Goal: Check status: Check status

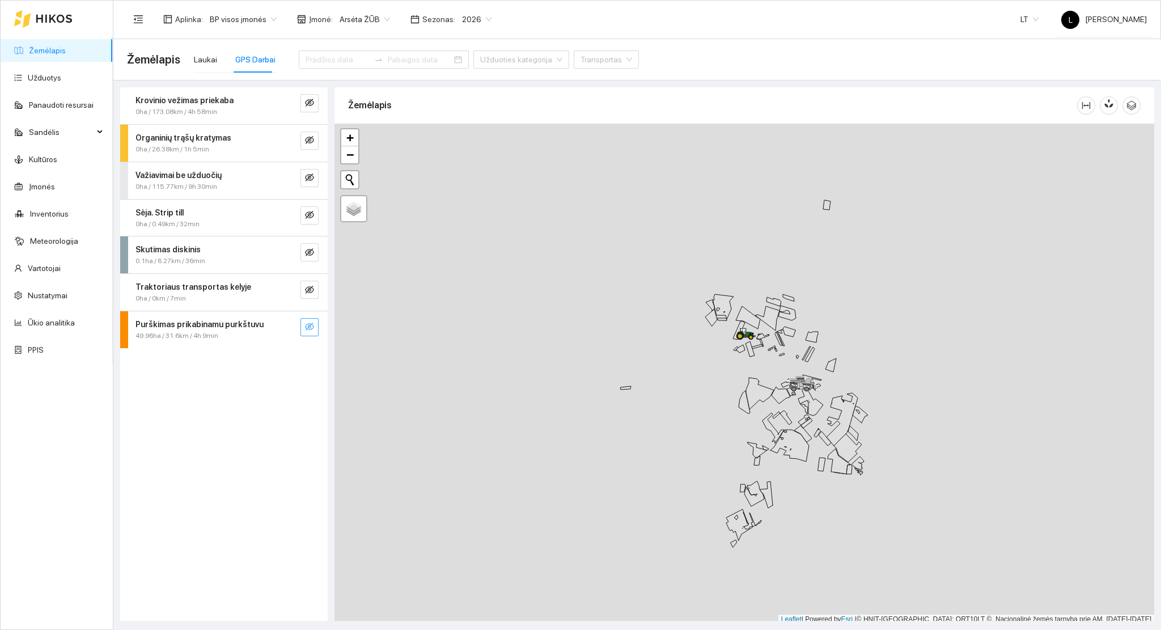
click at [311, 325] on icon "eye-invisible" at bounding box center [309, 327] width 9 height 8
click at [282, 327] on button "button" at bounding box center [287, 327] width 18 height 18
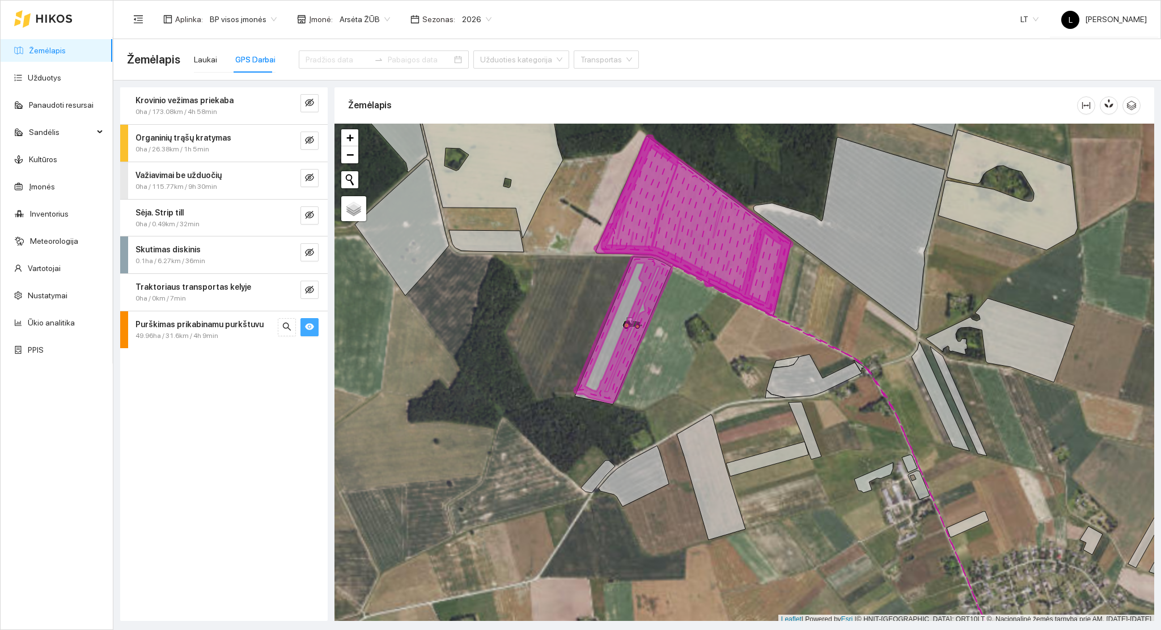
scroll to position [3, 0]
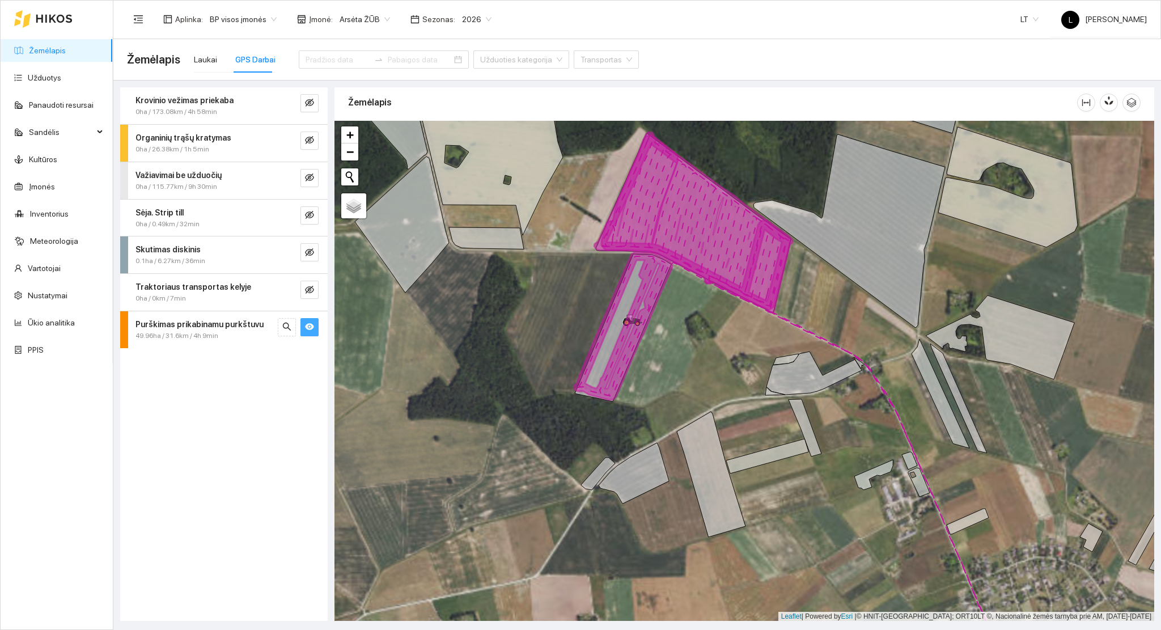
drag, startPoint x: 646, startPoint y: 259, endPoint x: 644, endPoint y: 338, distance: 78.9
click at [644, 338] on icon at bounding box center [623, 325] width 98 height 147
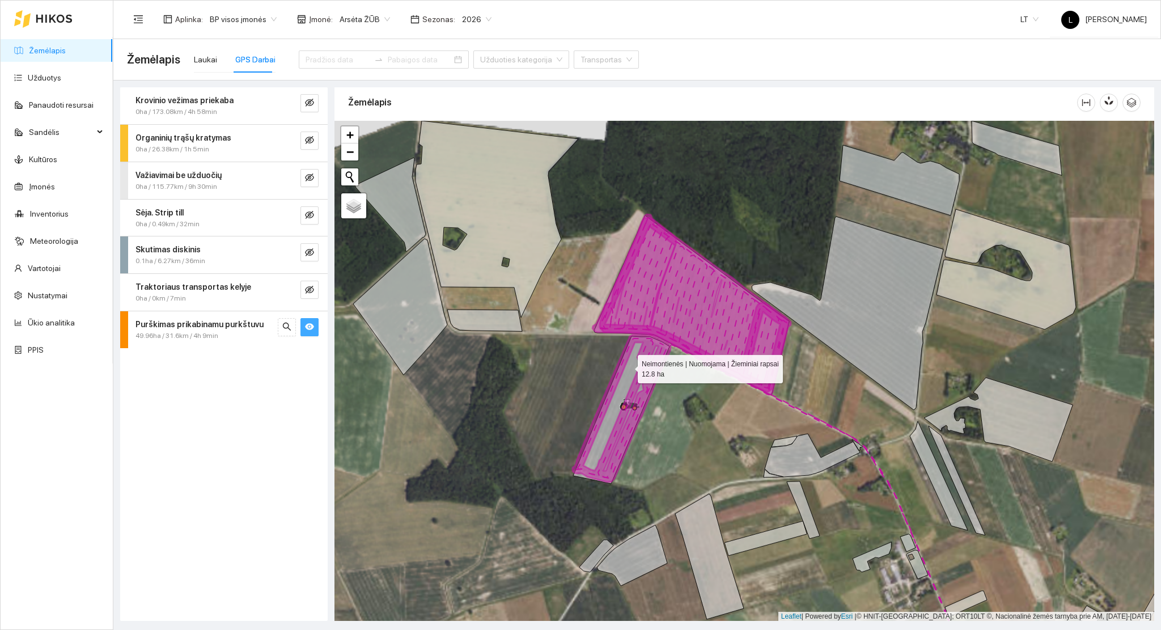
drag, startPoint x: 628, startPoint y: 365, endPoint x: 632, endPoint y: 388, distance: 24.2
click at [632, 388] on icon at bounding box center [621, 409] width 96 height 147
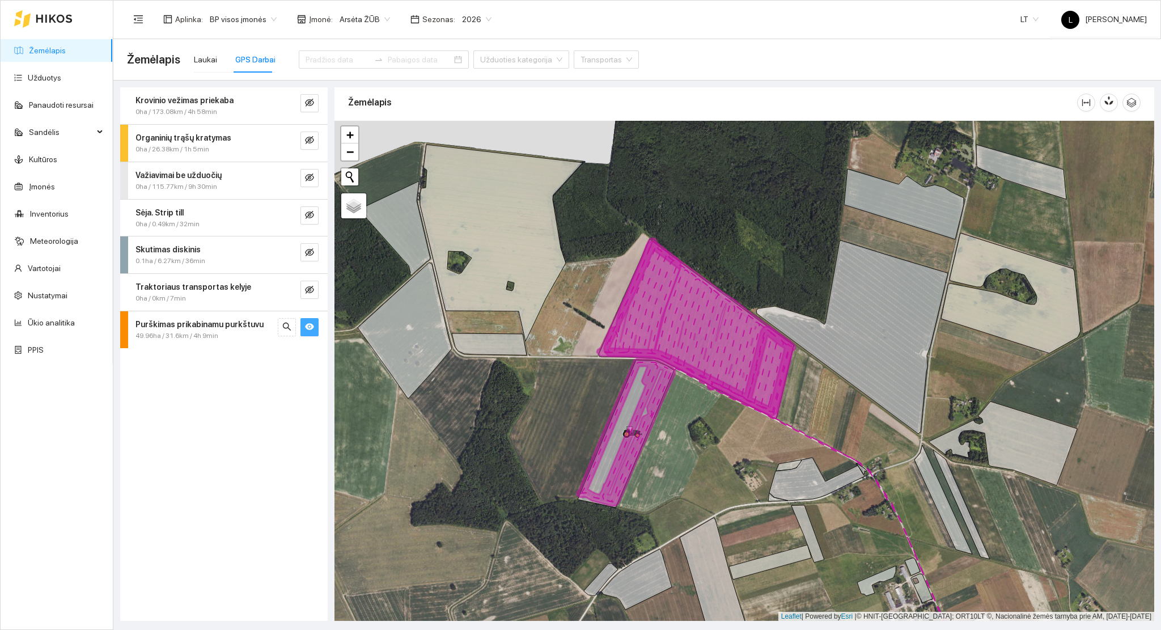
click at [219, 336] on div "49.96ha / 31.6km / 4h 9min" at bounding box center [205, 336] width 139 height 11
click at [53, 55] on link "Žemėlapis" at bounding box center [47, 50] width 37 height 9
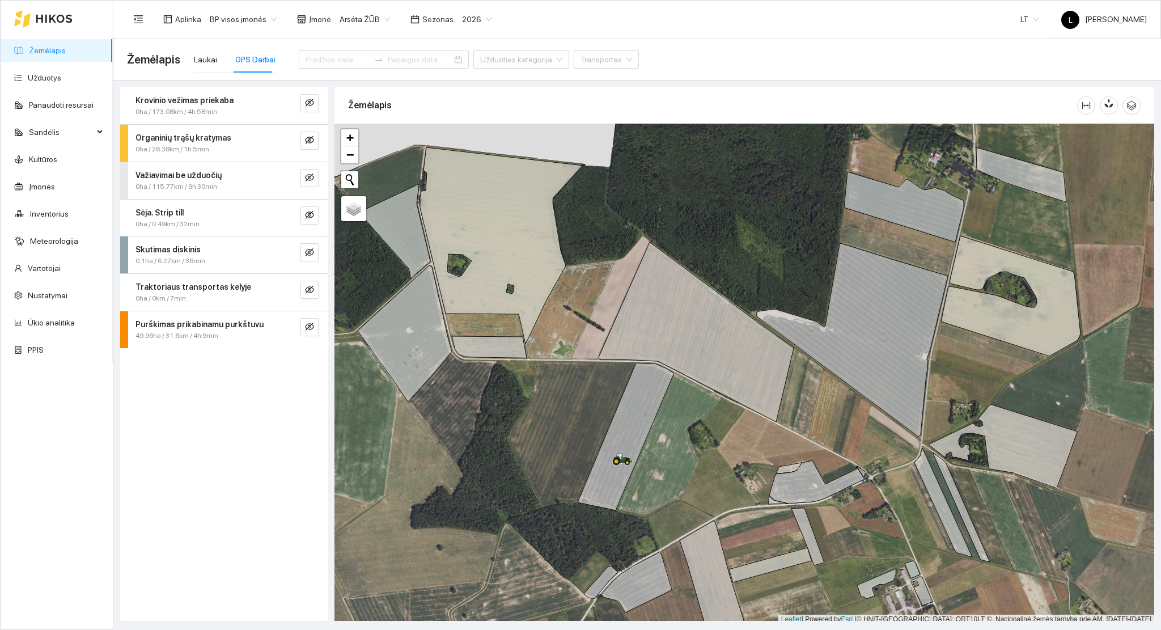
click at [42, 46] on link "Žemėlapis" at bounding box center [47, 50] width 37 height 9
click at [206, 54] on div "Laukai" at bounding box center [205, 59] width 23 height 12
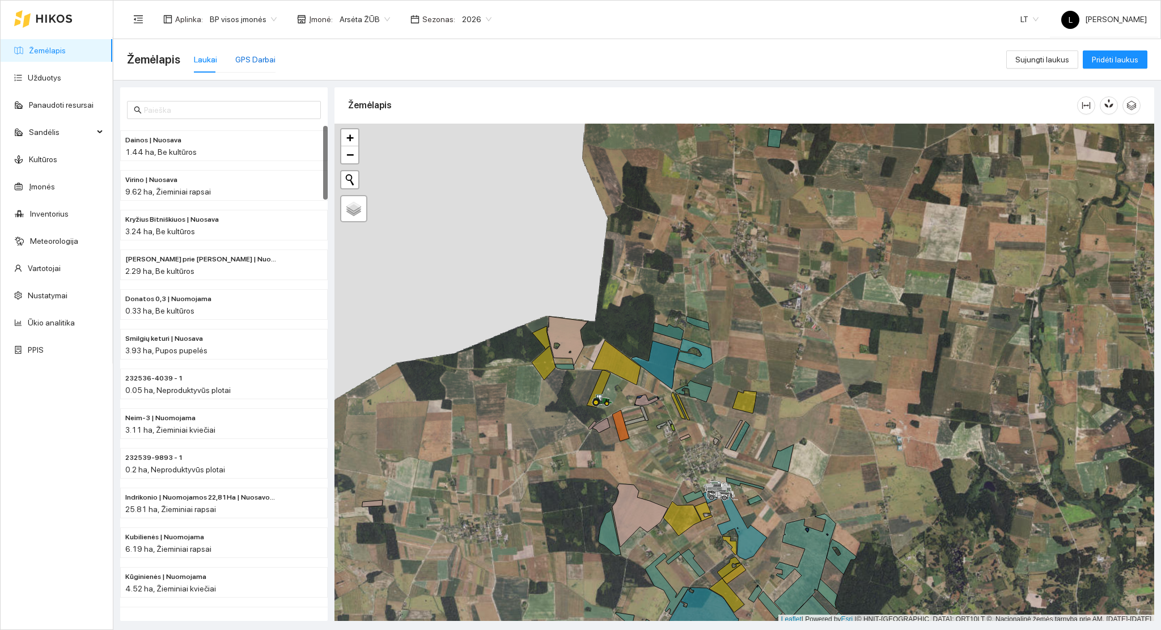
click at [243, 55] on div "GPS Darbai" at bounding box center [255, 59] width 40 height 12
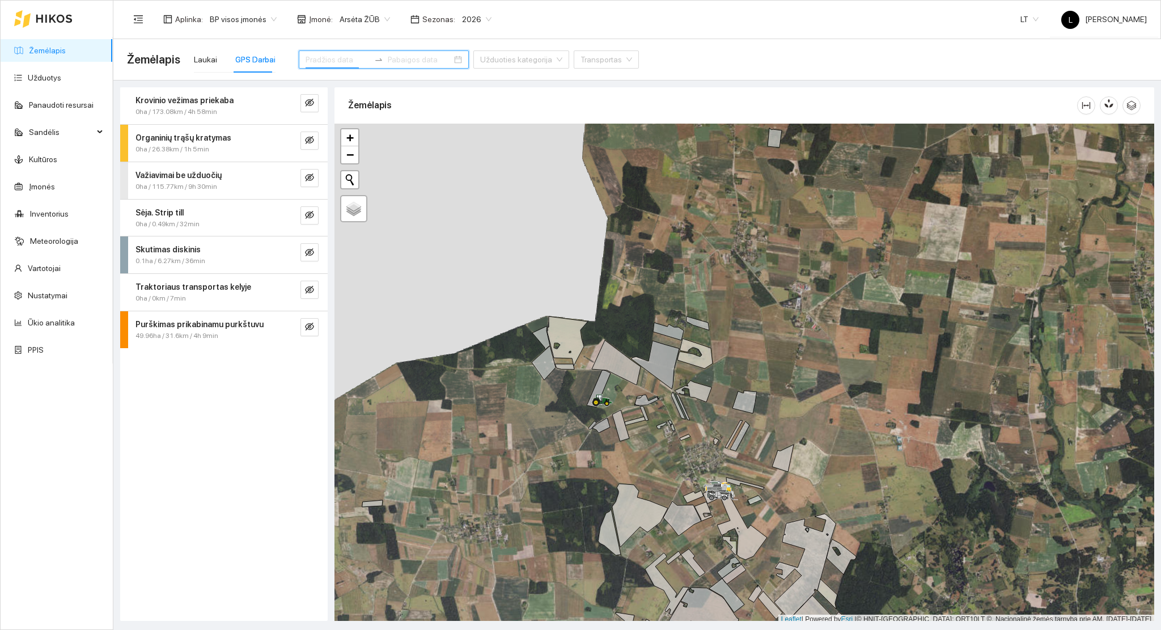
click at [310, 61] on input at bounding box center [338, 59] width 64 height 12
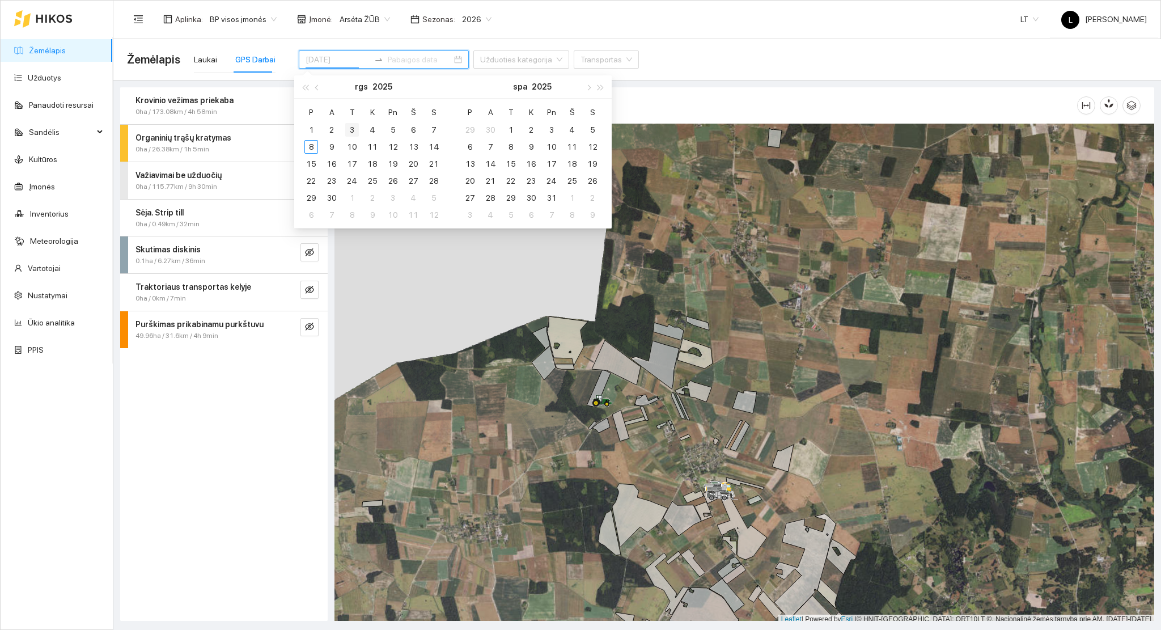
type input "[DATE]"
click at [320, 92] on button "button" at bounding box center [317, 86] width 12 height 23
type input "[DATE]"
click at [311, 195] on div "25" at bounding box center [312, 198] width 14 height 14
click at [428, 196] on div "31" at bounding box center [434, 198] width 14 height 14
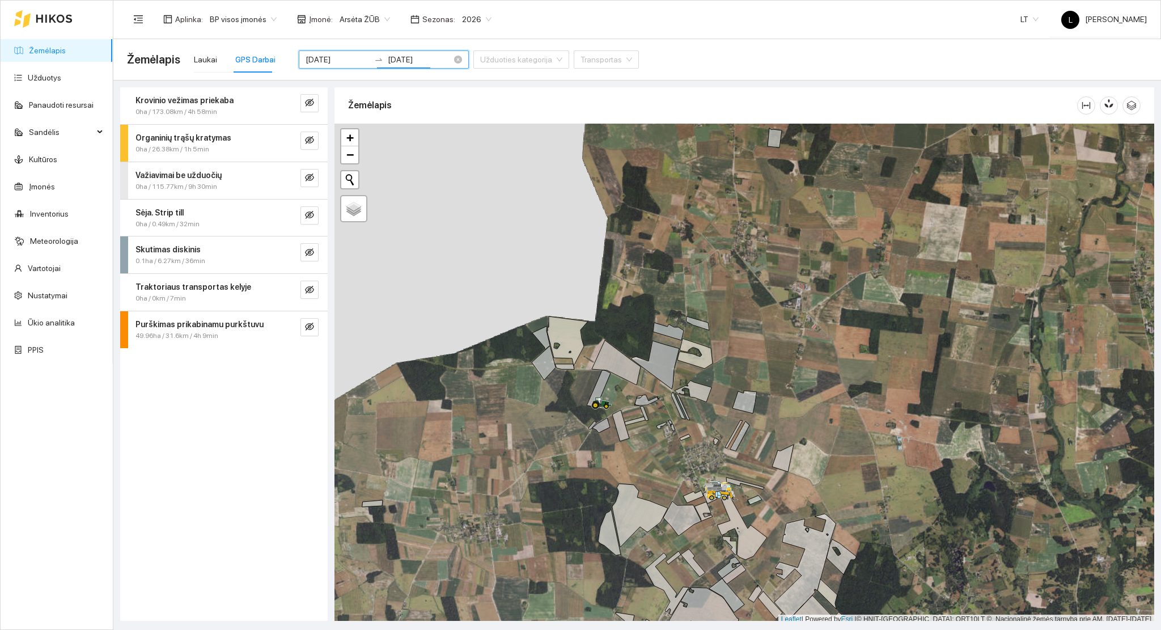
click at [409, 59] on input "[DATE]" at bounding box center [420, 59] width 64 height 12
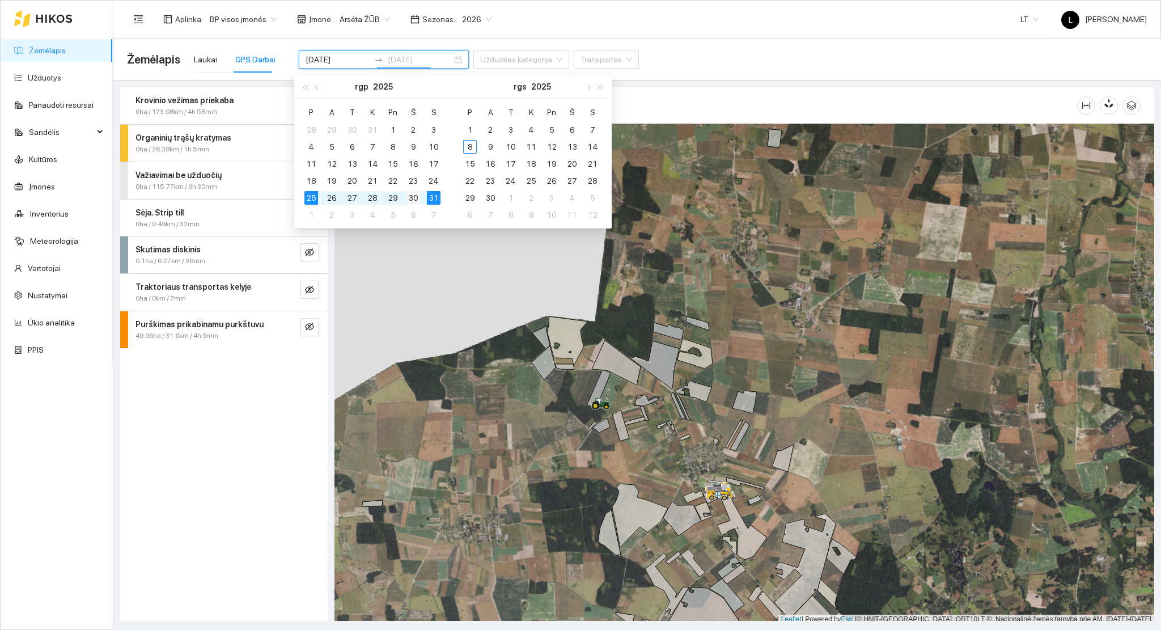
type input "[DATE]"
click at [411, 200] on div "30" at bounding box center [414, 198] width 14 height 14
click at [314, 196] on div "25" at bounding box center [312, 198] width 14 height 14
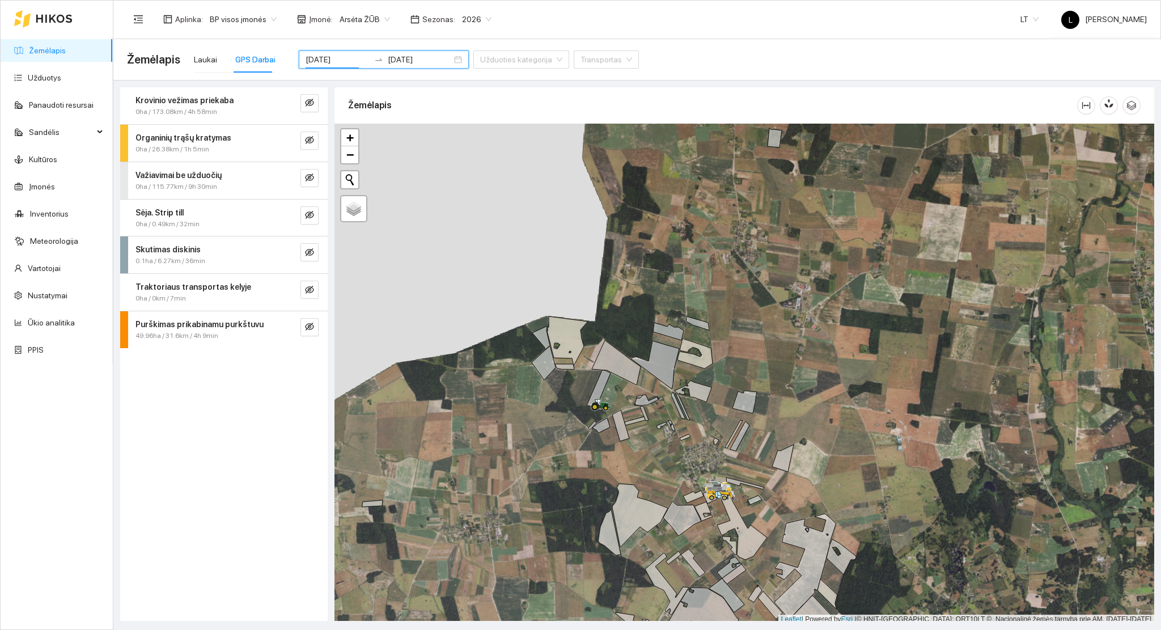
click at [205, 403] on div "Krovinio vežimas priekaba 0ha / 173.08km / 4h 58min Organinių trąšų kratymas 0h…" at bounding box center [224, 354] width 208 height 534
click at [306, 330] on icon "eye-invisible" at bounding box center [309, 326] width 9 height 9
click at [311, 325] on icon "eye" at bounding box center [309, 327] width 9 height 7
click at [344, 59] on input "[DATE]" at bounding box center [338, 59] width 64 height 12
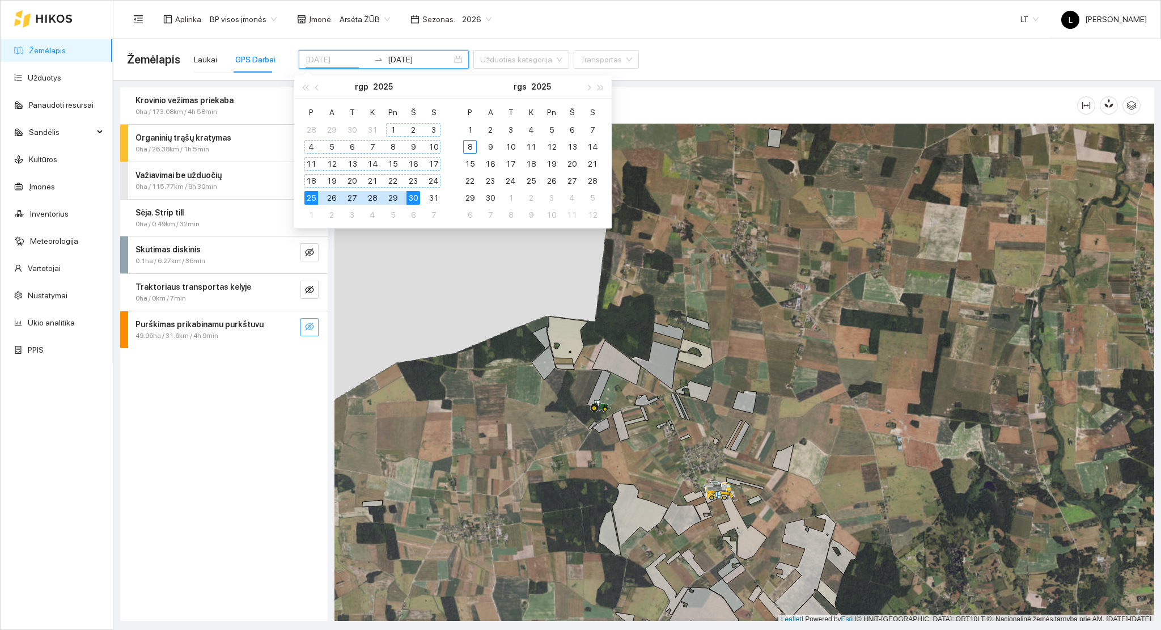
type input "[DATE]"
click at [210, 384] on div "Krovinio vežimas priekaba 0ha / 173.08km / 4h 58min Organinių trąšų kratymas 0h…" at bounding box center [224, 354] width 208 height 534
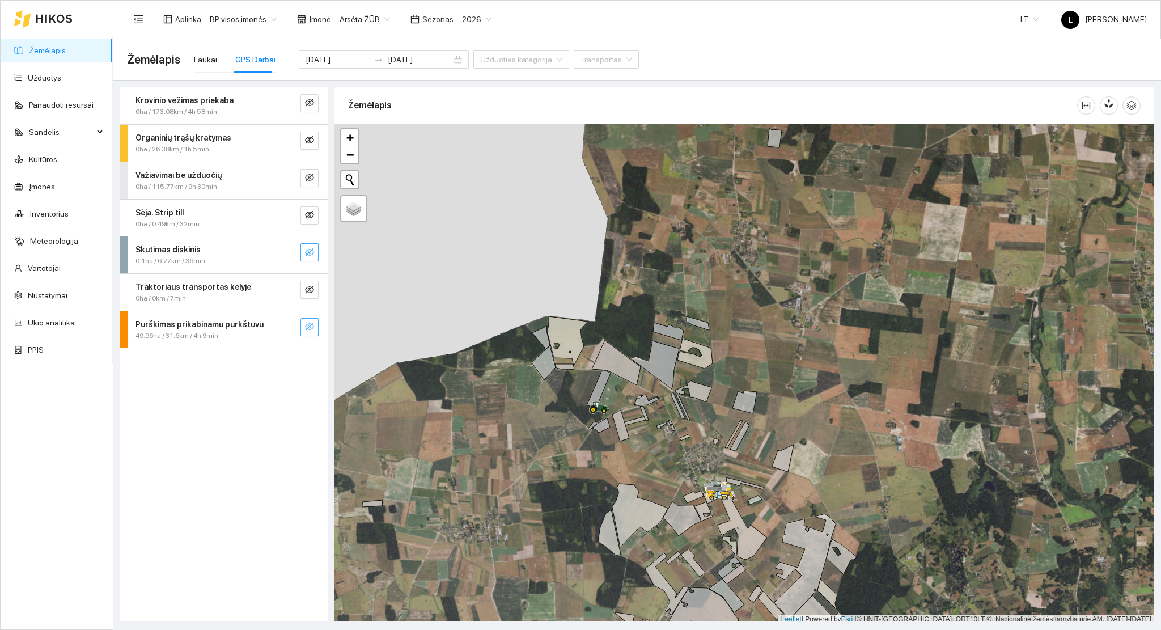
click at [303, 252] on button "button" at bounding box center [310, 252] width 18 height 18
click at [307, 253] on icon "eye" at bounding box center [309, 252] width 9 height 7
click at [307, 286] on icon "eye-invisible" at bounding box center [309, 289] width 9 height 9
click at [309, 291] on icon "eye" at bounding box center [309, 289] width 9 height 7
click at [308, 320] on button "button" at bounding box center [310, 327] width 18 height 18
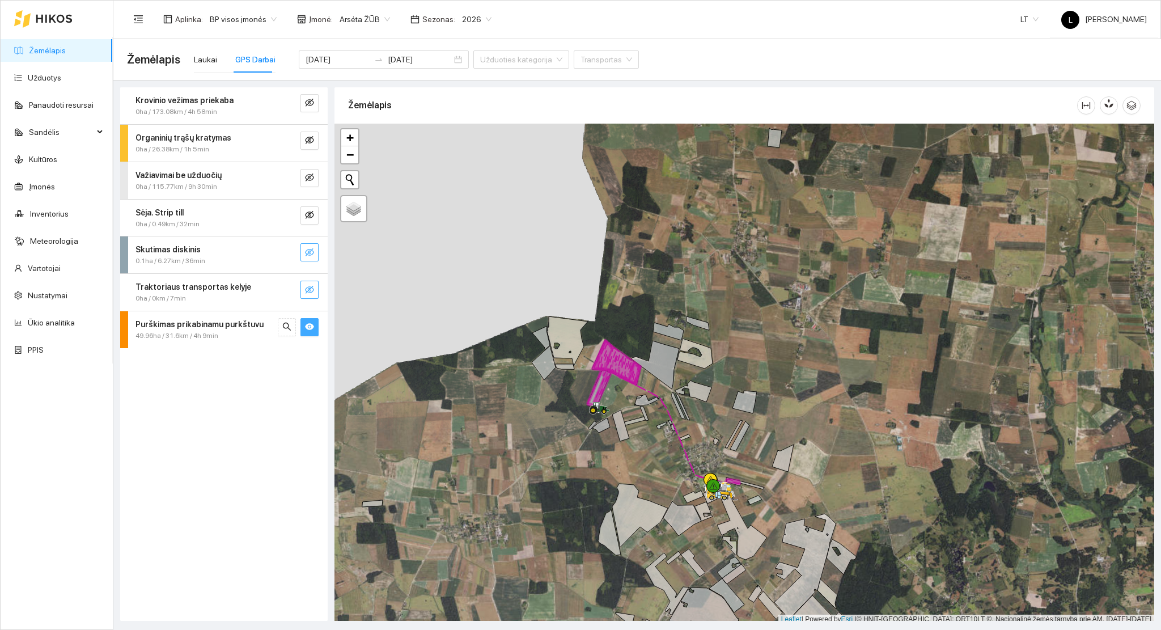
click at [308, 328] on icon "eye" at bounding box center [309, 326] width 9 height 9
click at [308, 328] on icon "eye-invisible" at bounding box center [309, 327] width 9 height 8
click at [308, 325] on icon "eye" at bounding box center [309, 326] width 9 height 9
click at [346, 60] on input "[DATE]" at bounding box center [338, 59] width 64 height 12
click at [430, 58] on div "[DATE] [DATE]" at bounding box center [384, 59] width 170 height 18
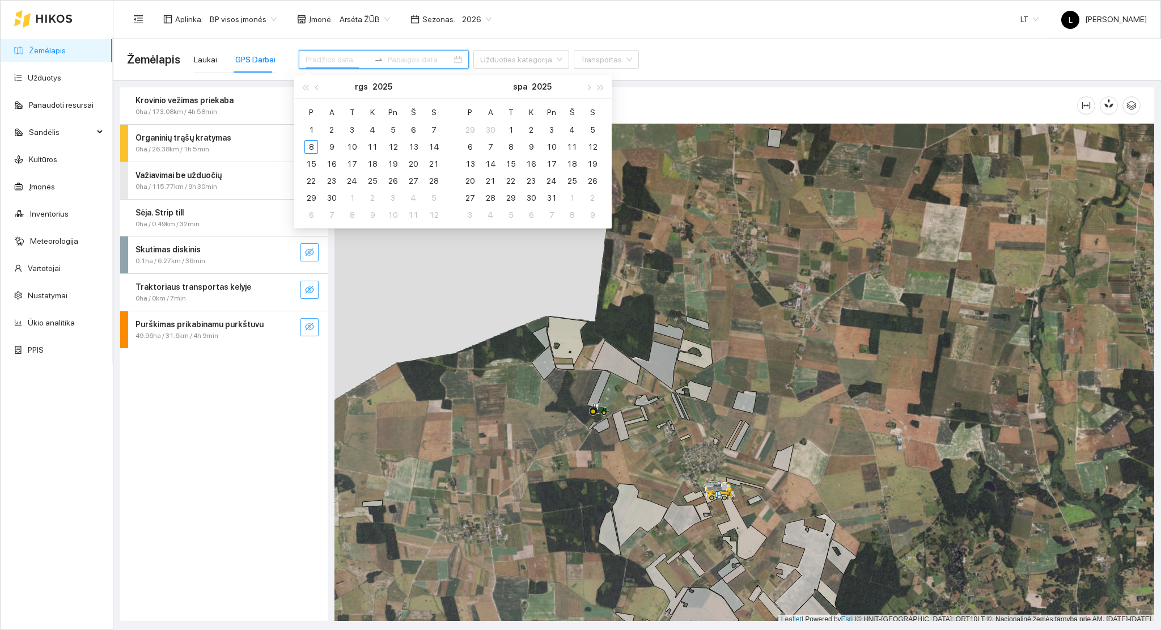
click at [306, 323] on icon "eye-invisible" at bounding box center [309, 326] width 9 height 9
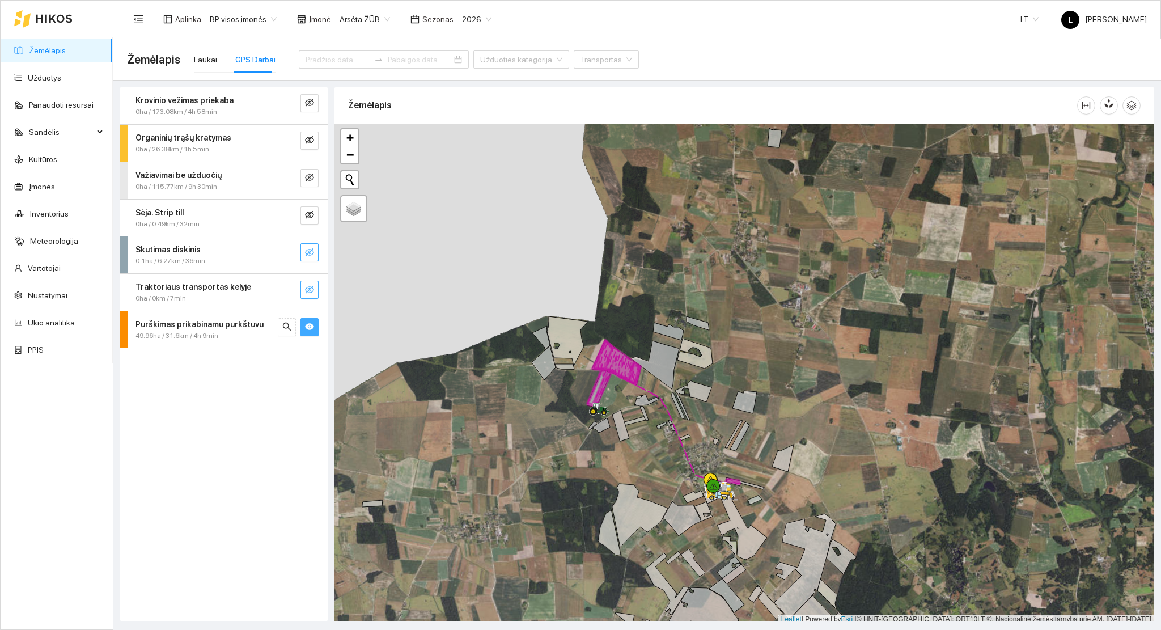
click at [310, 327] on icon "eye" at bounding box center [309, 327] width 9 height 7
click at [332, 67] on div at bounding box center [384, 59] width 170 height 18
click at [331, 60] on input at bounding box center [338, 59] width 64 height 12
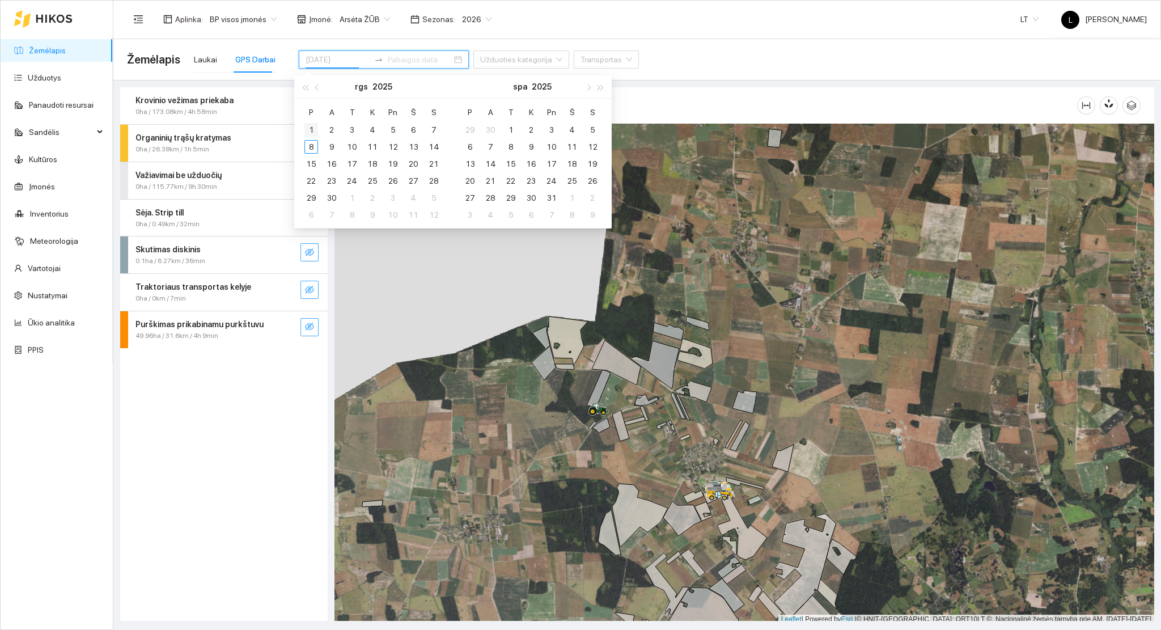
type input "[DATE]"
click at [319, 85] on span "button" at bounding box center [318, 87] width 6 height 6
type input "[DATE]"
click at [306, 184] on div "18" at bounding box center [312, 181] width 14 height 14
type input "[DATE]"
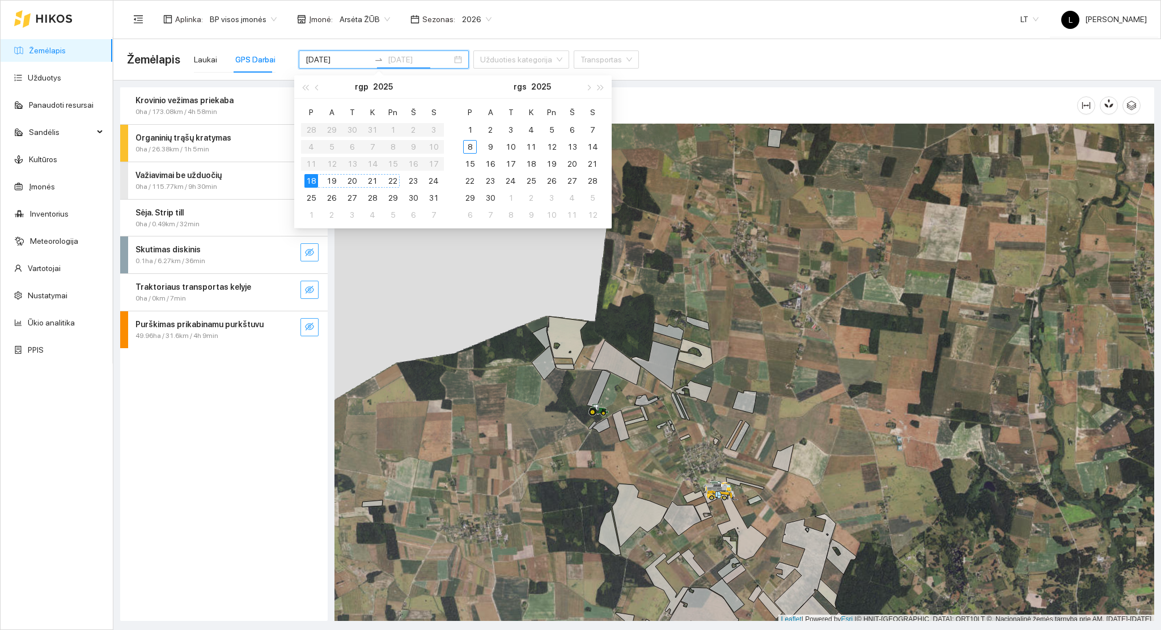
click at [394, 177] on div "22" at bounding box center [393, 181] width 14 height 14
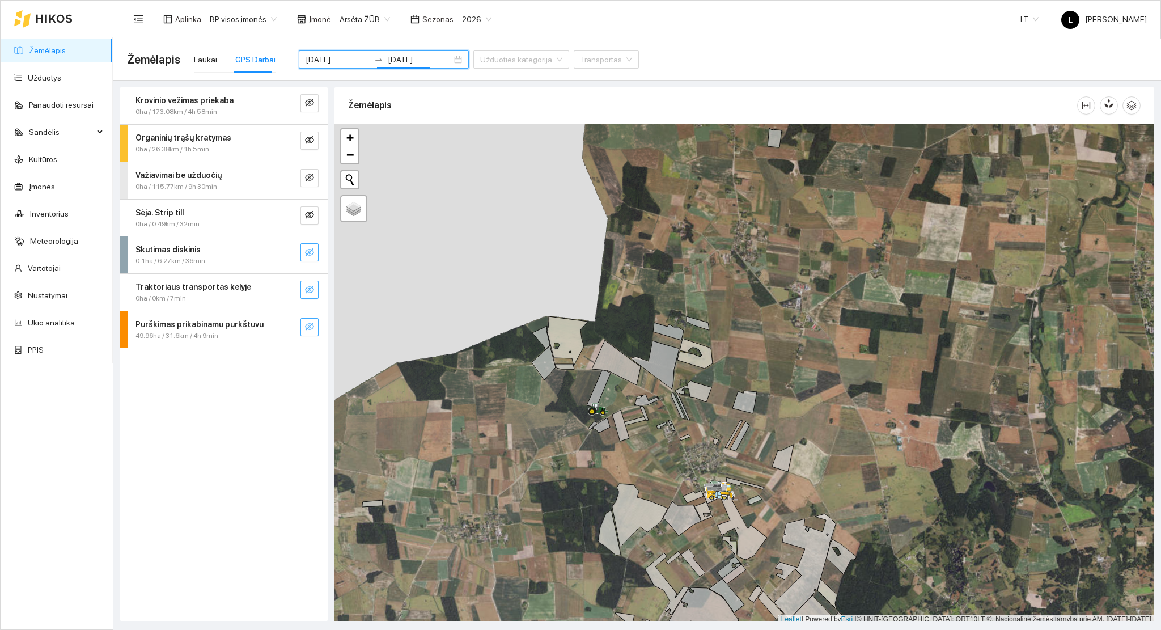
click at [250, 373] on div "Krovinio vežimas priekaba 0ha / 173.08km / 4h 58min Organinių trąšų kratymas 0h…" at bounding box center [224, 354] width 208 height 534
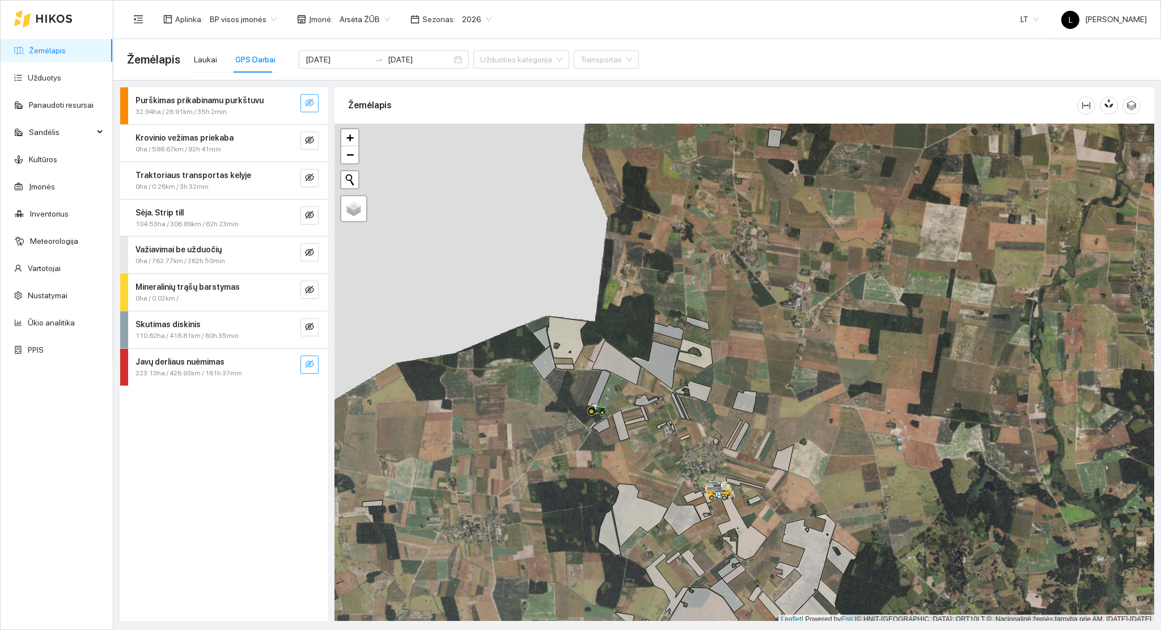
click at [307, 368] on icon "eye-invisible" at bounding box center [309, 364] width 9 height 9
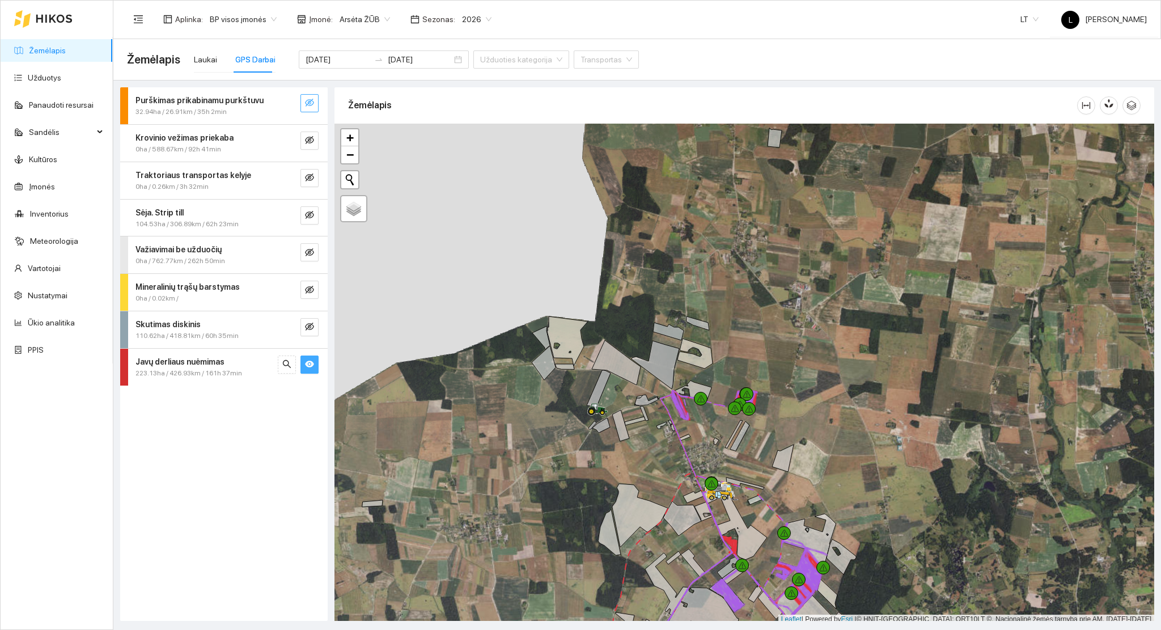
click at [306, 365] on icon "eye" at bounding box center [309, 364] width 9 height 7
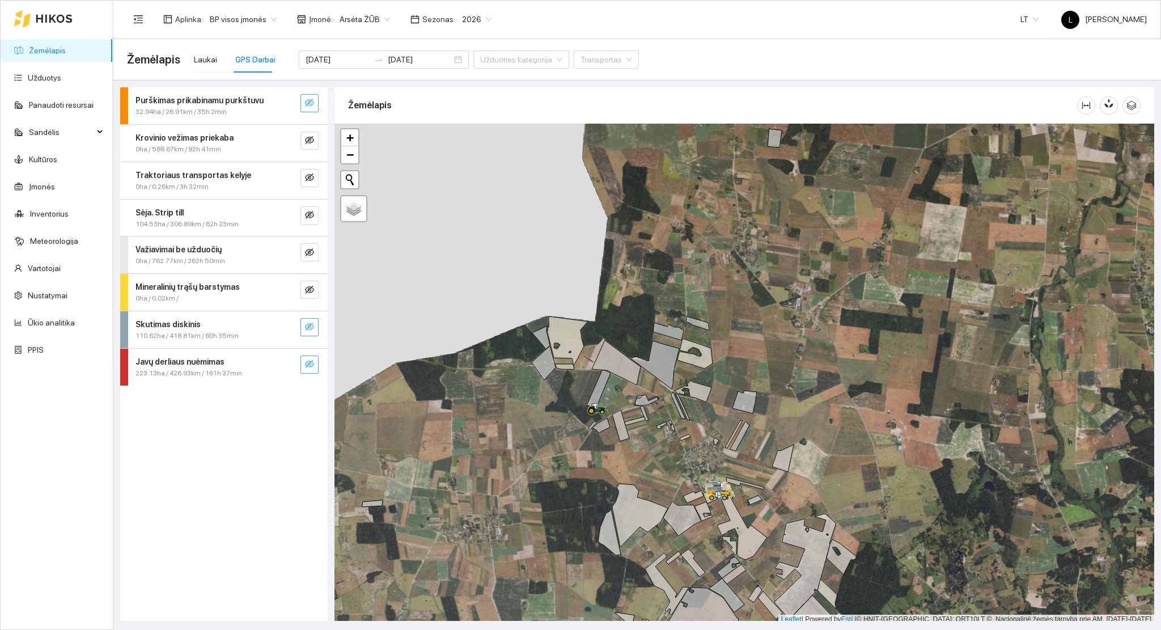
click at [311, 325] on icon "eye-invisible" at bounding box center [309, 326] width 9 height 9
click at [311, 323] on icon "eye" at bounding box center [309, 326] width 9 height 9
click at [314, 365] on button "button" at bounding box center [310, 365] width 18 height 18
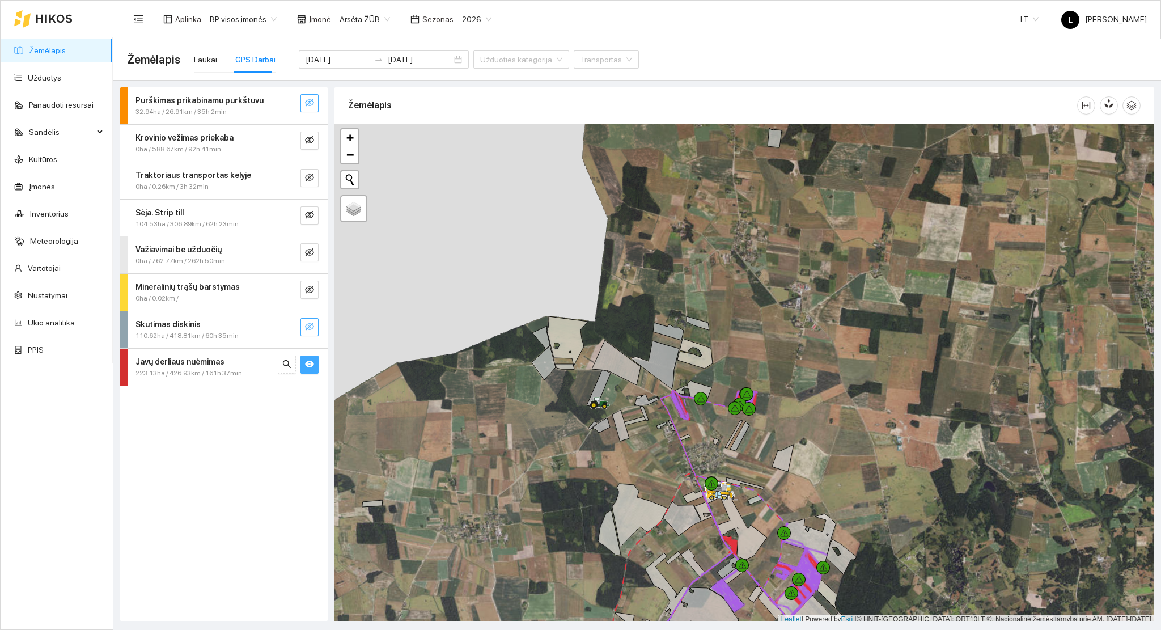
click at [310, 366] on icon "eye" at bounding box center [309, 364] width 9 height 7
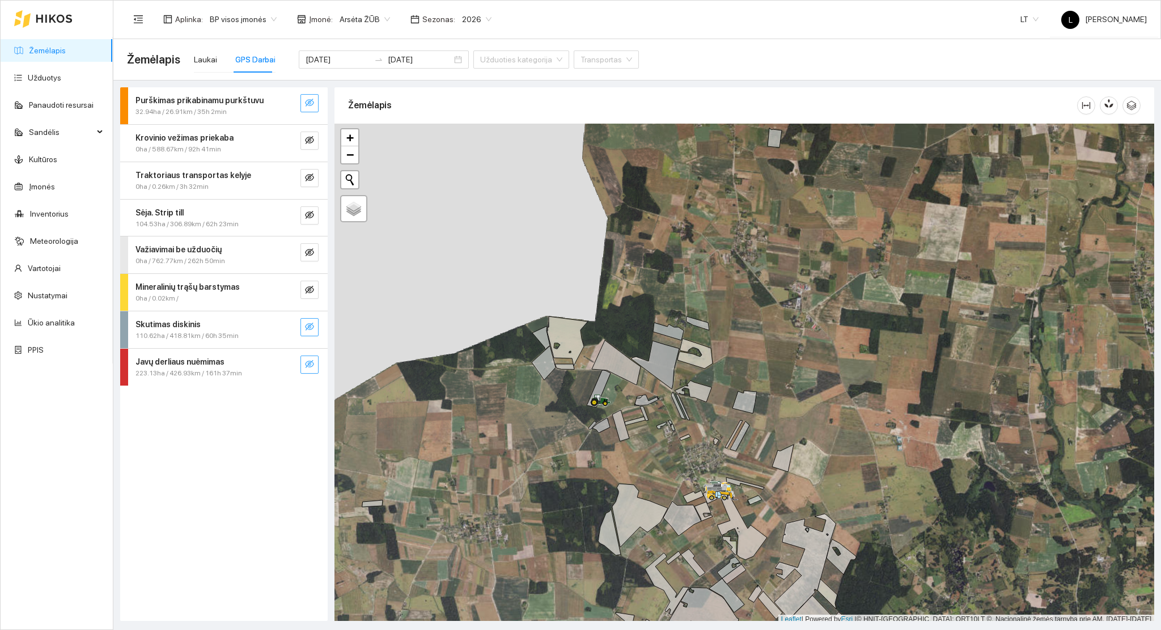
click at [306, 370] on span "eye-invisible" at bounding box center [309, 365] width 9 height 11
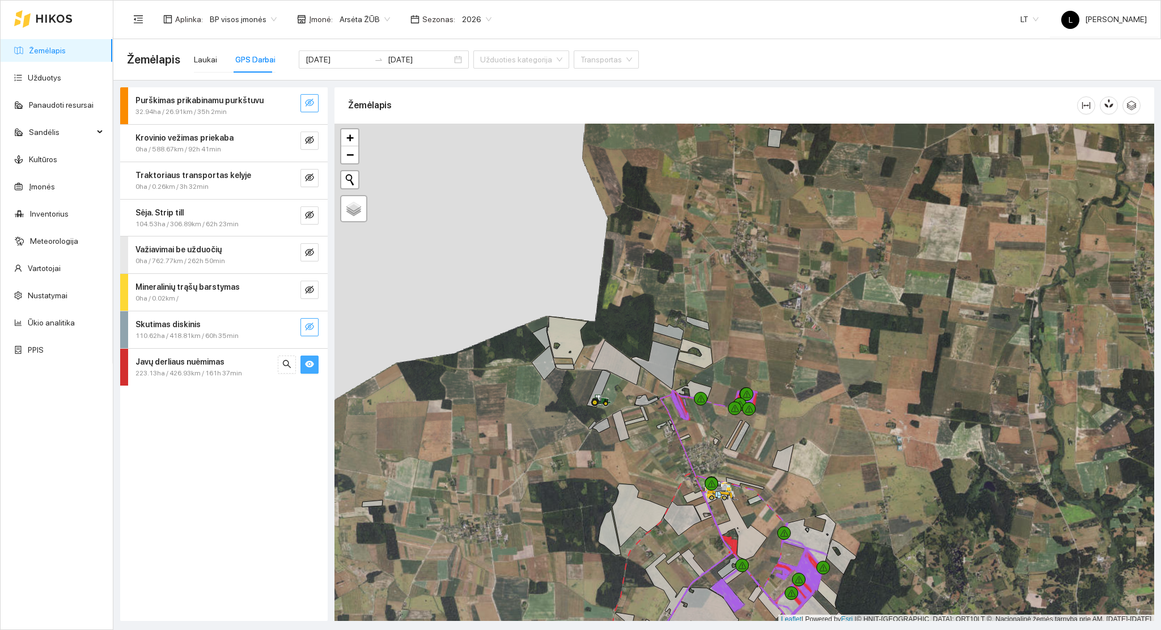
click at [307, 367] on icon "eye" at bounding box center [309, 364] width 9 height 9
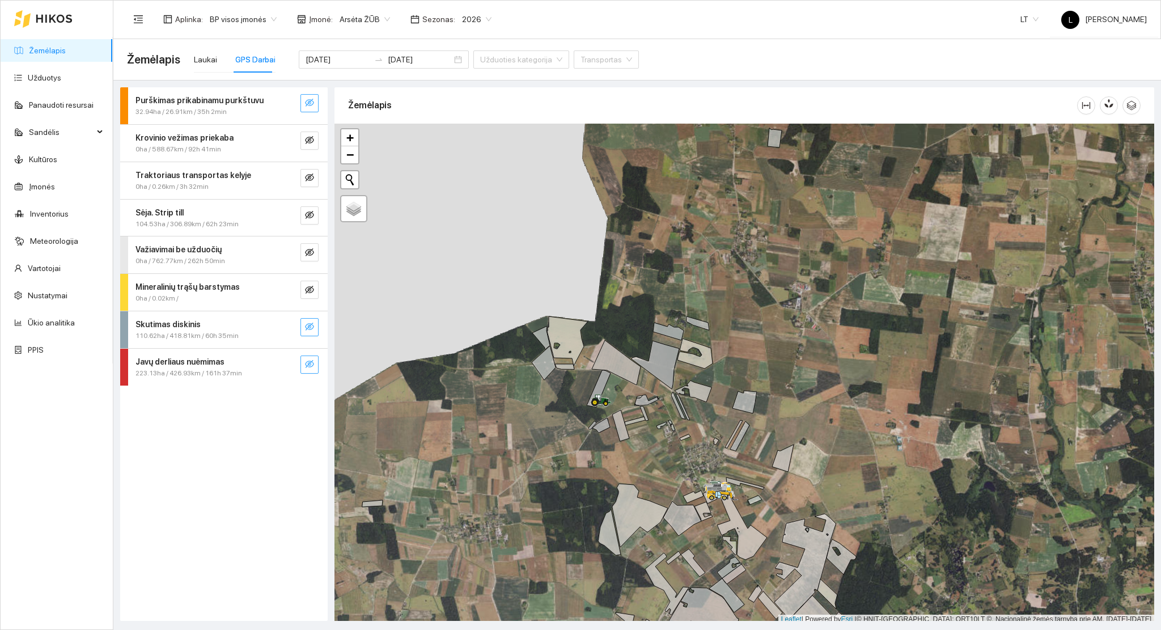
click at [307, 368] on icon "eye-invisible" at bounding box center [309, 364] width 9 height 9
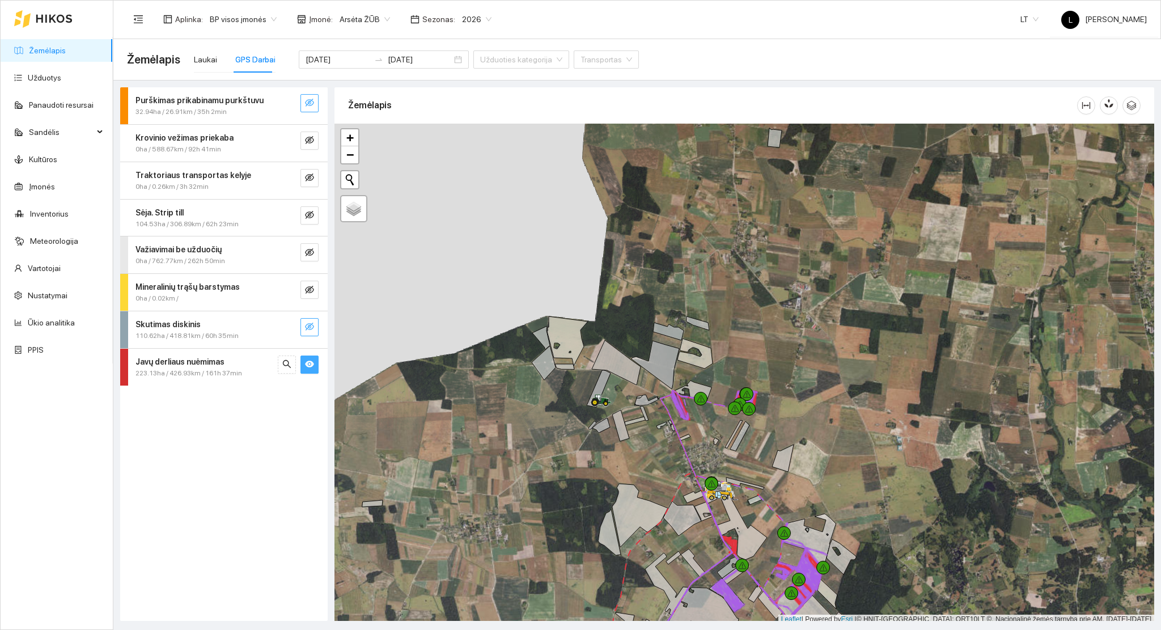
click at [307, 368] on icon "eye" at bounding box center [309, 364] width 9 height 9
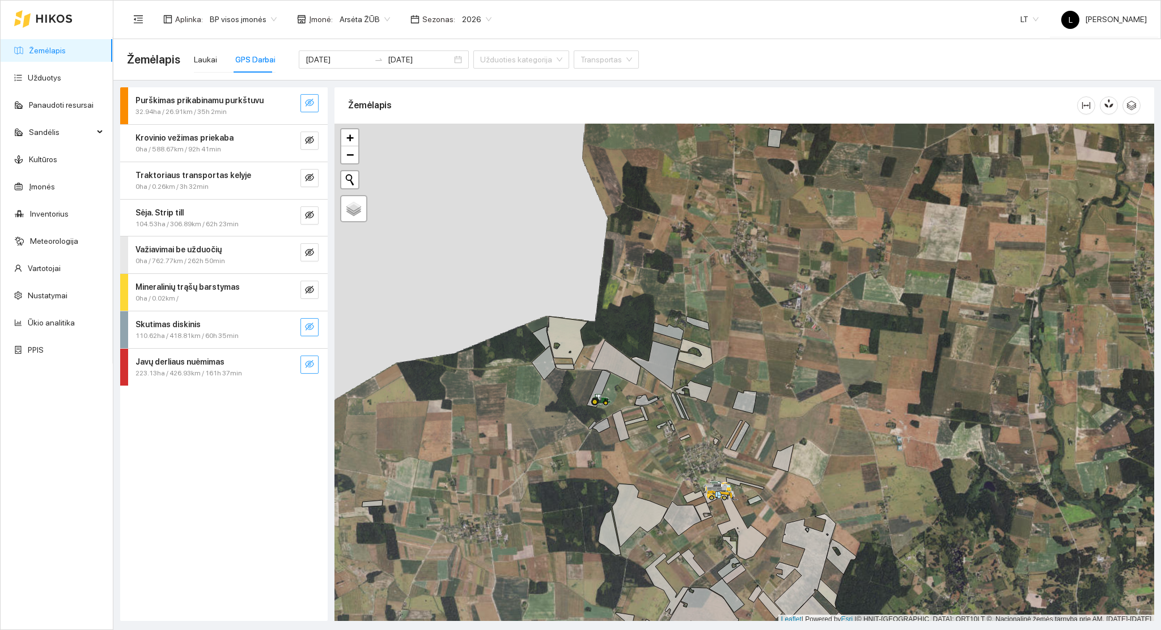
click at [310, 331] on span "eye-invisible" at bounding box center [309, 327] width 9 height 11
click at [310, 330] on icon "eye" at bounding box center [309, 326] width 9 height 9
click at [310, 298] on button "button" at bounding box center [310, 290] width 18 height 18
click at [310, 294] on span "eye" at bounding box center [309, 290] width 9 height 11
click at [310, 362] on icon "eye-invisible" at bounding box center [309, 364] width 9 height 8
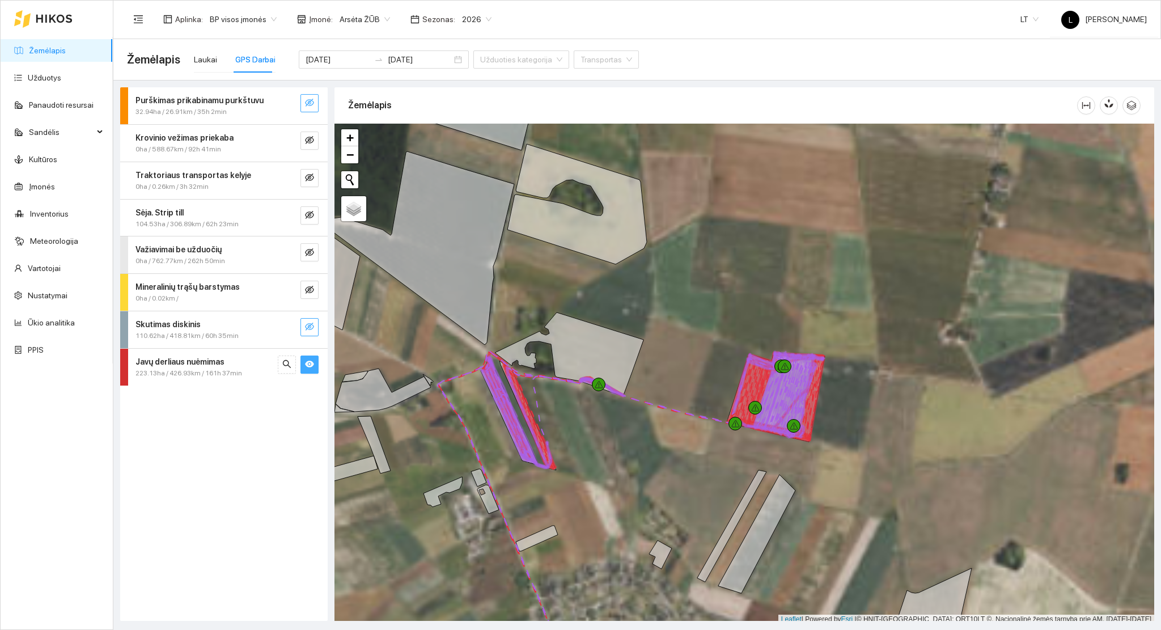
scroll to position [3, 0]
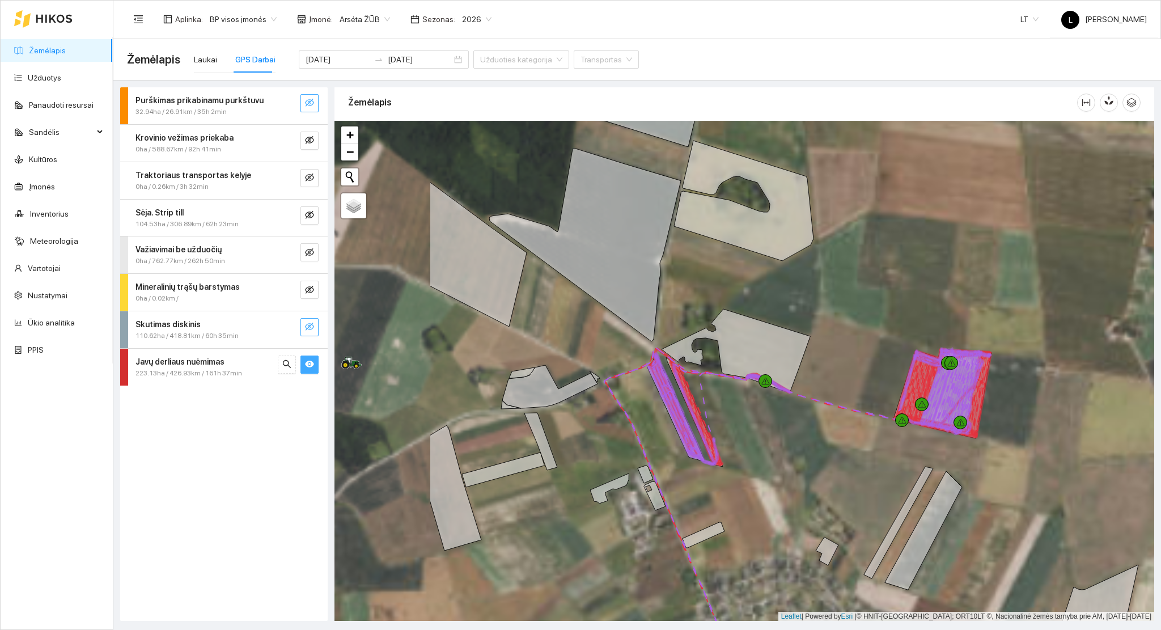
drag, startPoint x: 591, startPoint y: 411, endPoint x: 836, endPoint y: 410, distance: 245.5
click at [836, 410] on div at bounding box center [745, 371] width 820 height 501
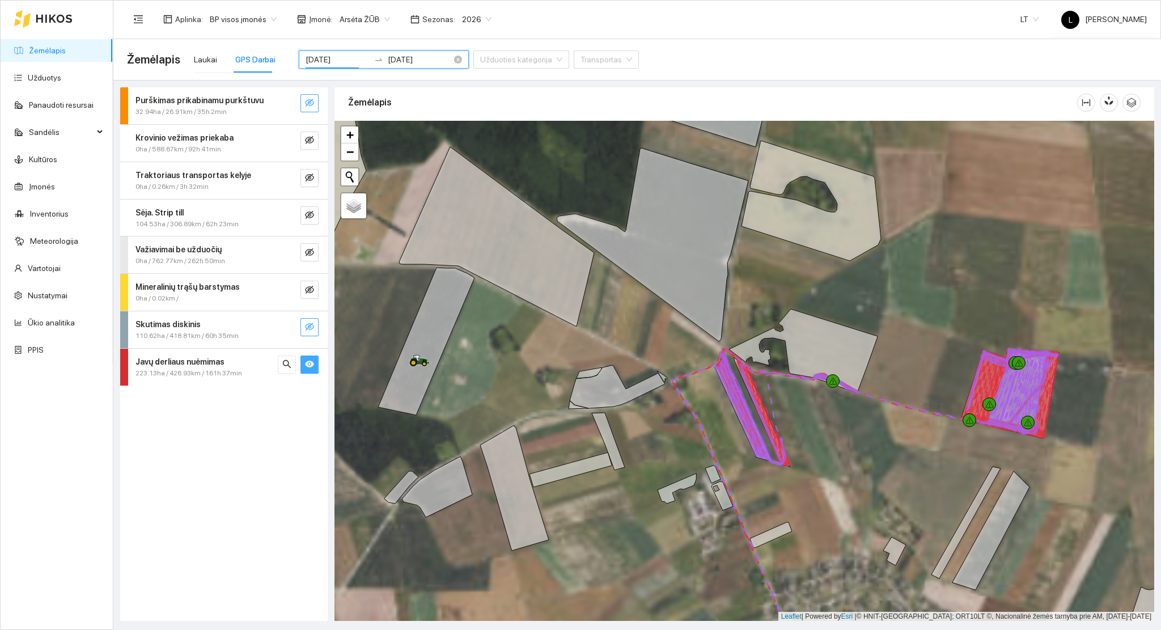
click at [338, 60] on input "[DATE]" at bounding box center [338, 59] width 64 height 12
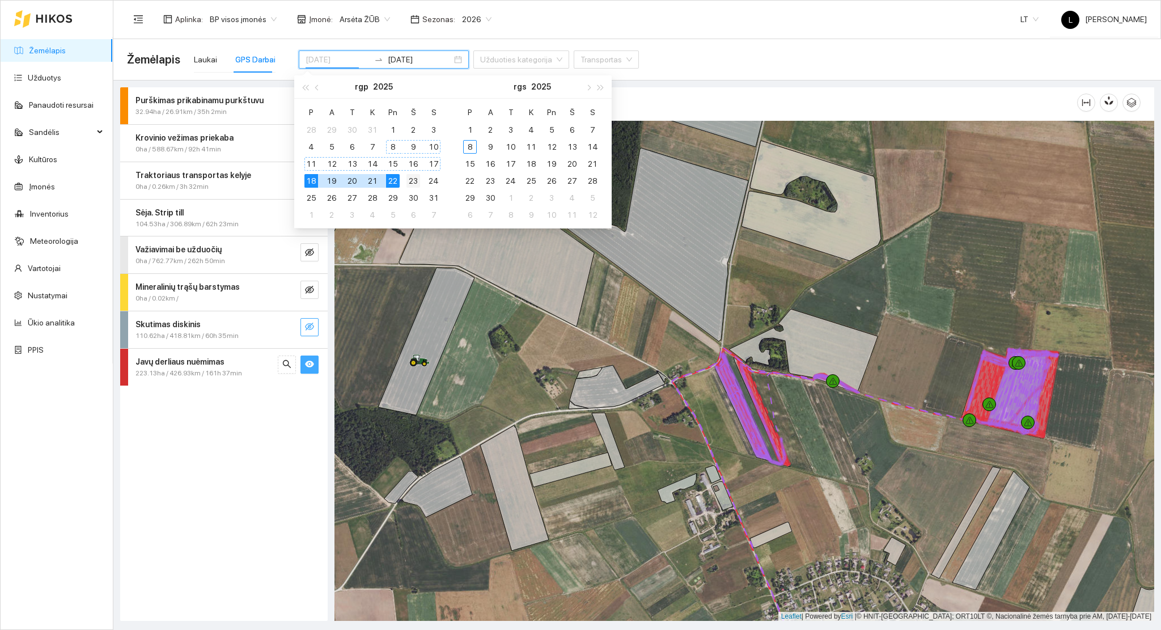
type input "[DATE]"
click at [411, 182] on div "23" at bounding box center [414, 181] width 14 height 14
type input "[DATE]"
click at [356, 196] on div "27" at bounding box center [352, 198] width 14 height 14
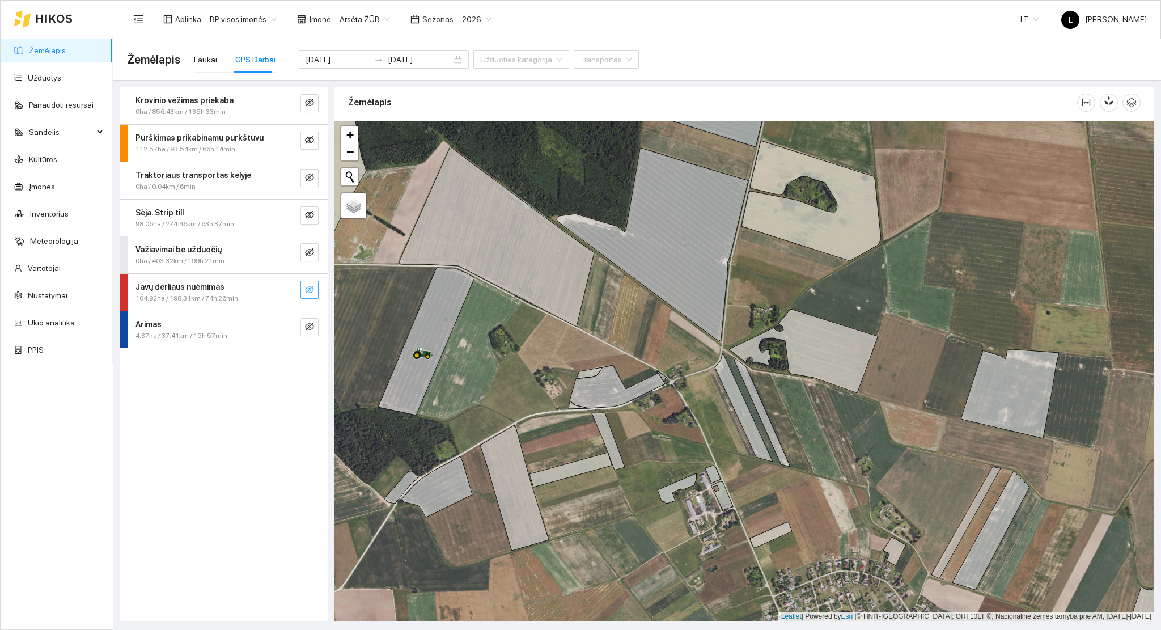
click at [311, 282] on button "button" at bounding box center [310, 290] width 18 height 18
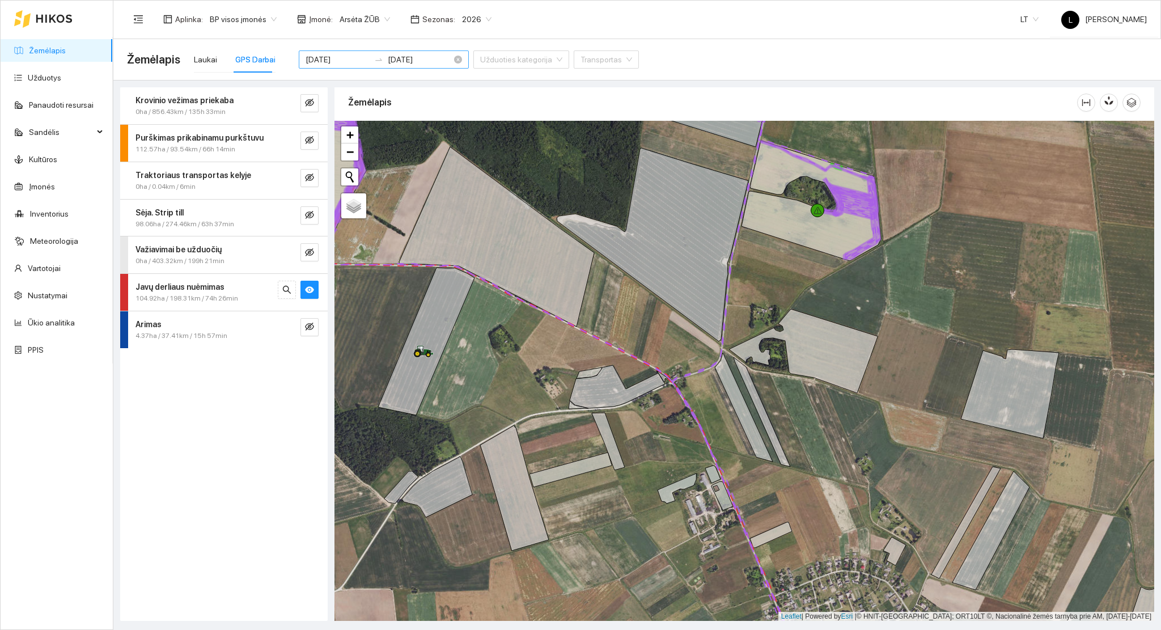
click at [346, 58] on input "[DATE]" at bounding box center [338, 59] width 64 height 12
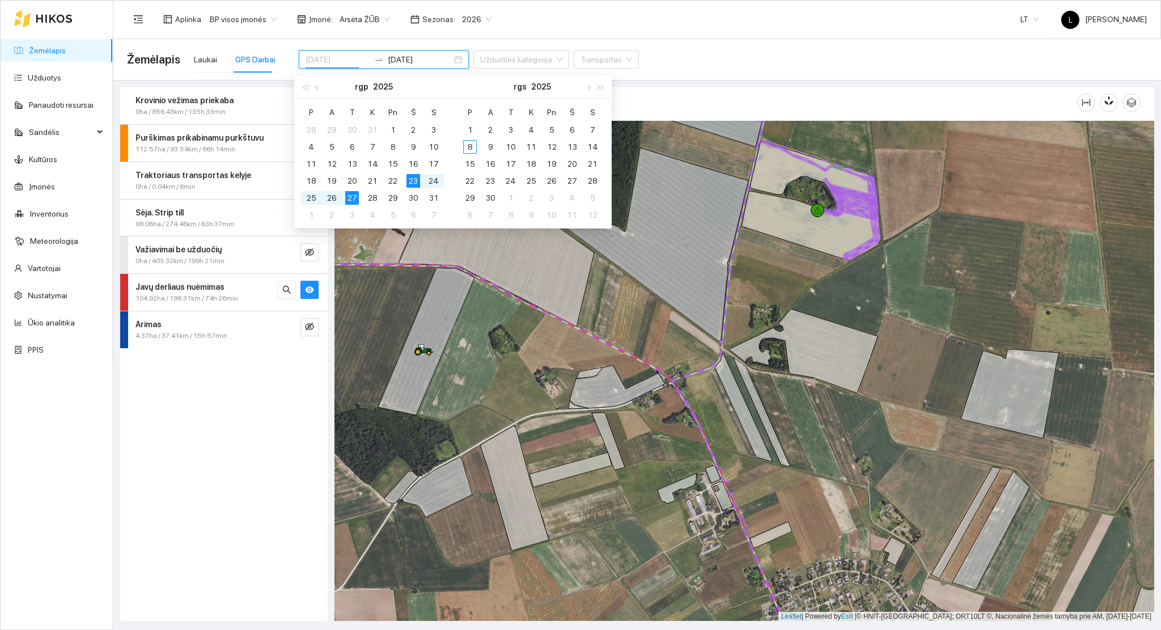
type input "[DATE]"
click at [354, 198] on div "27" at bounding box center [352, 198] width 14 height 14
type input "[DATE]"
click at [433, 201] on div "31" at bounding box center [434, 198] width 14 height 14
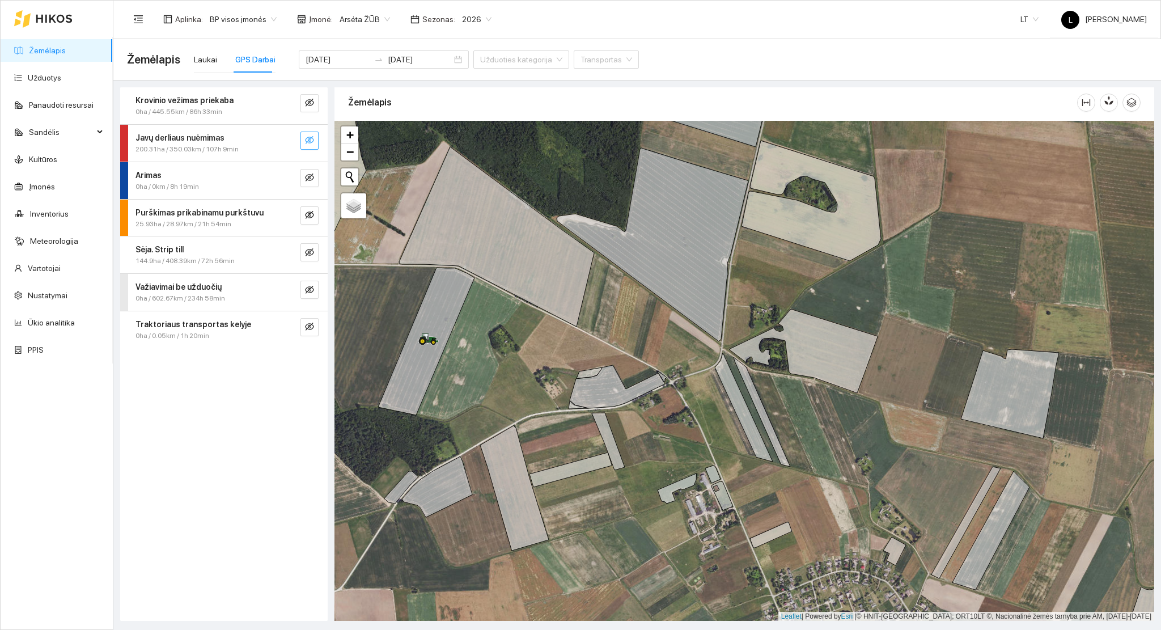
click at [310, 136] on icon "eye-invisible" at bounding box center [309, 140] width 9 height 9
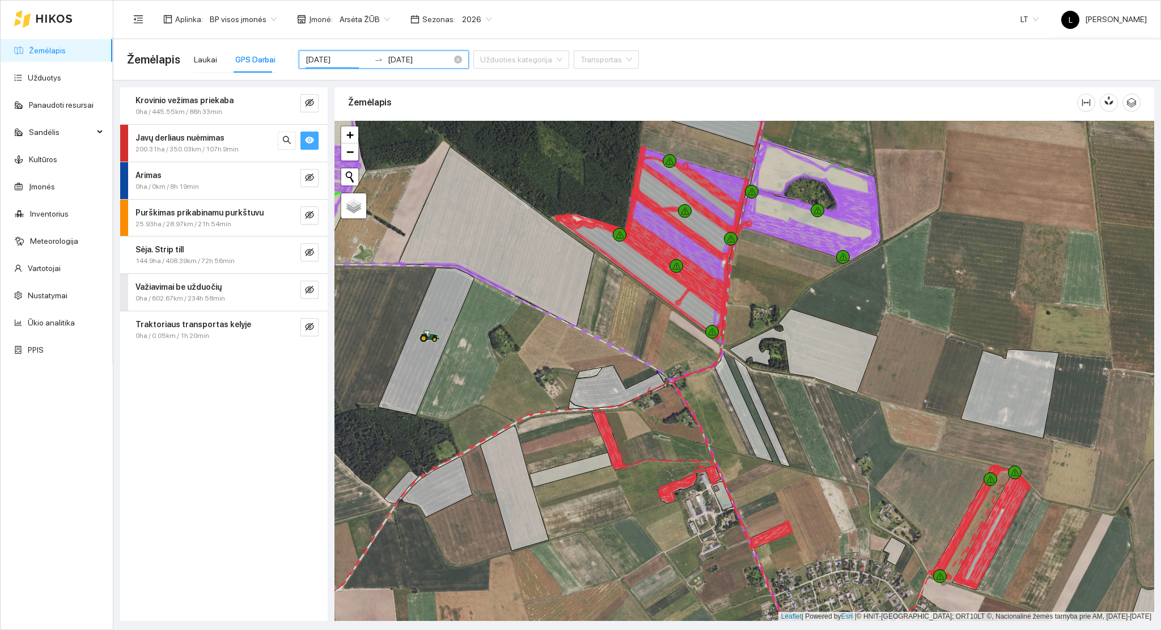
click at [322, 60] on input "[DATE]" at bounding box center [338, 59] width 64 height 12
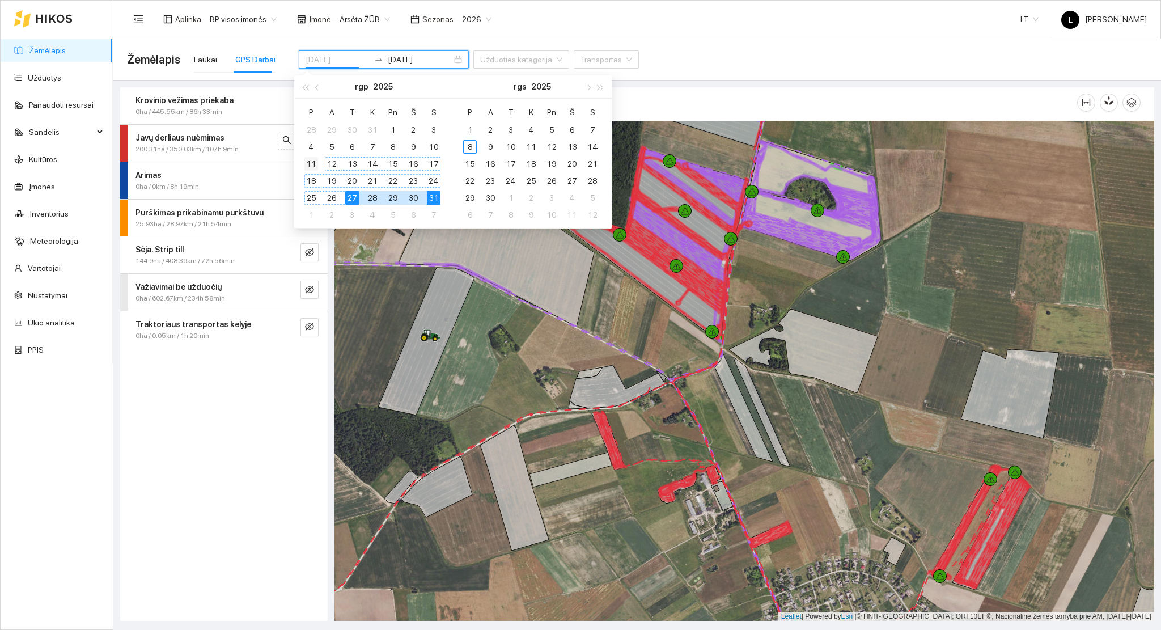
type input "[DATE]"
click at [306, 162] on div "11" at bounding box center [312, 164] width 14 height 14
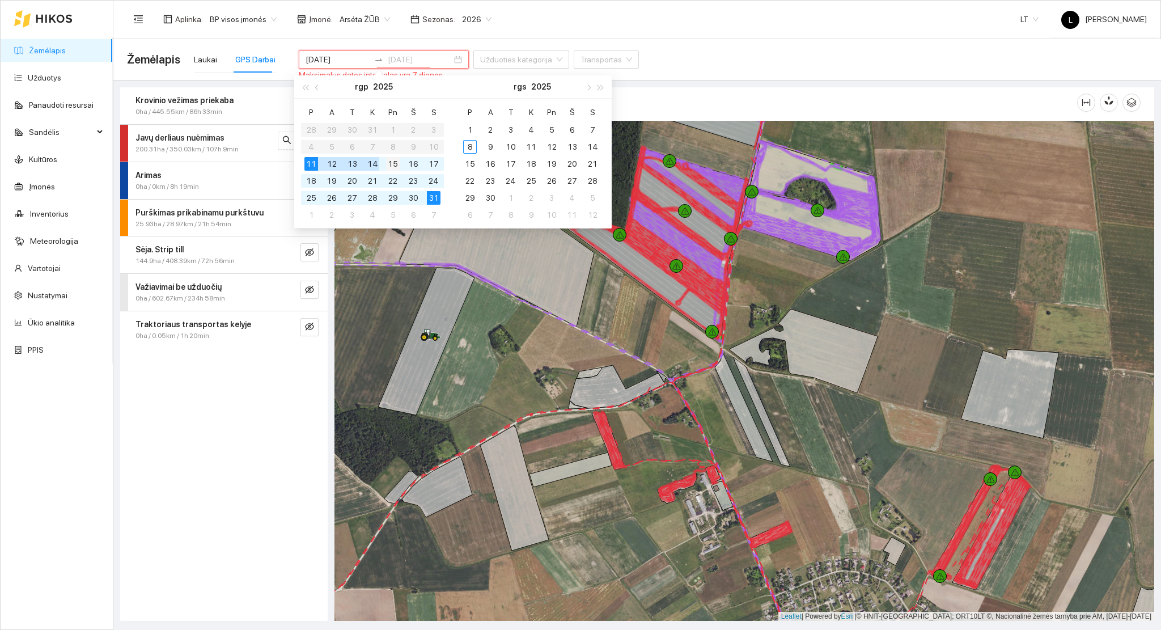
type input "[DATE]"
click at [390, 163] on div "15" at bounding box center [393, 164] width 14 height 14
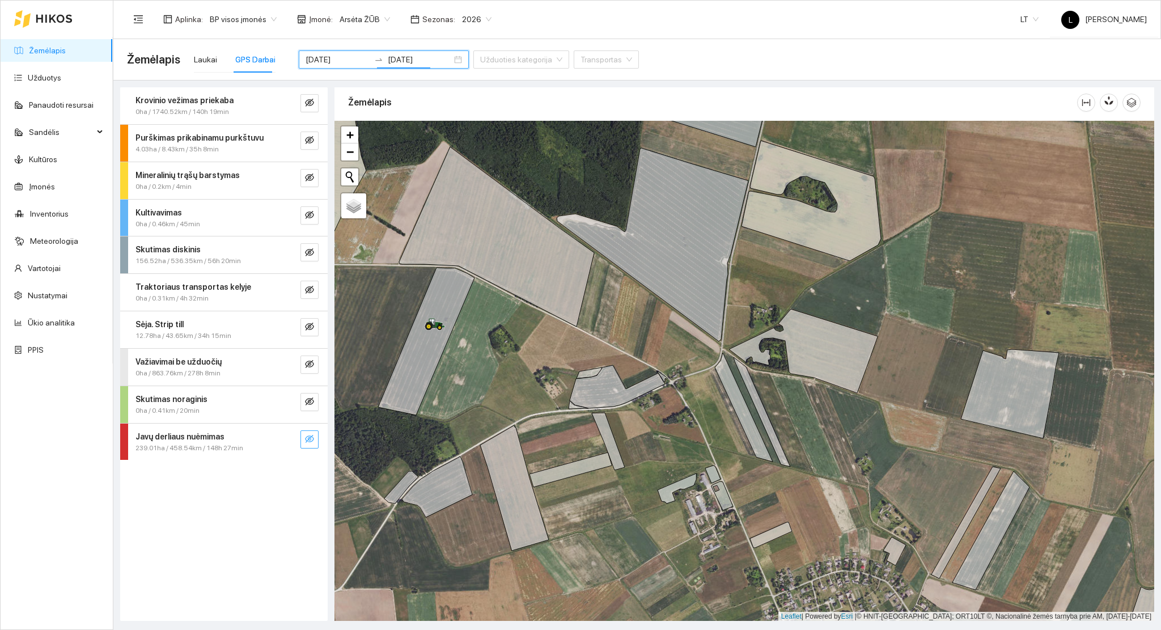
click at [311, 442] on icon "eye-invisible" at bounding box center [309, 438] width 9 height 9
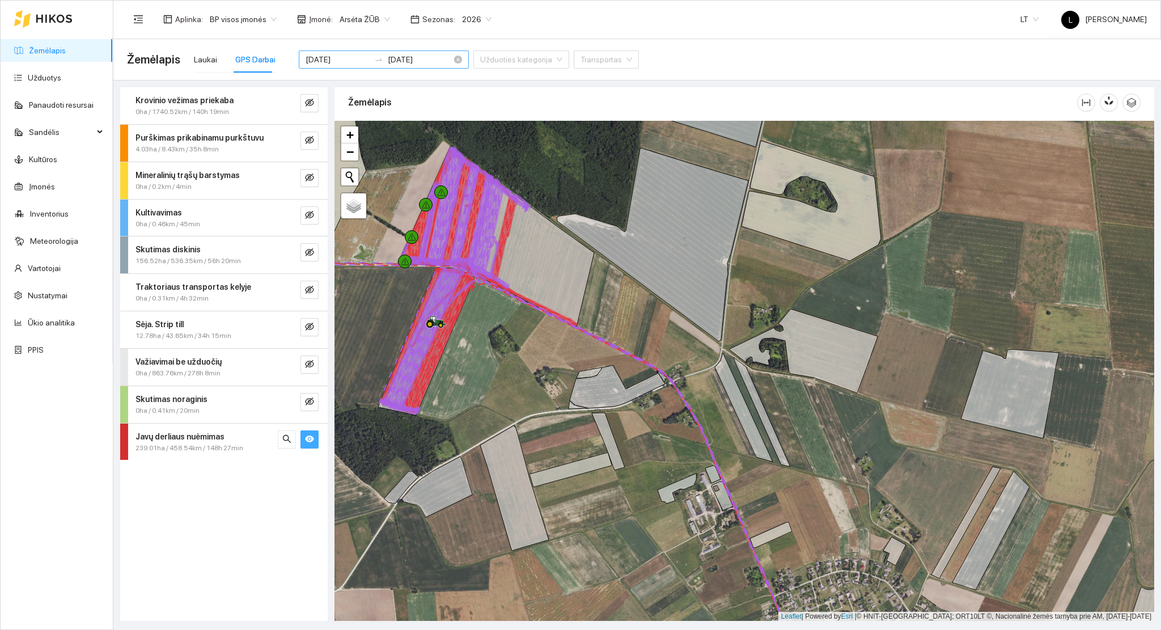
click at [325, 61] on input "[DATE]" at bounding box center [338, 59] width 64 height 12
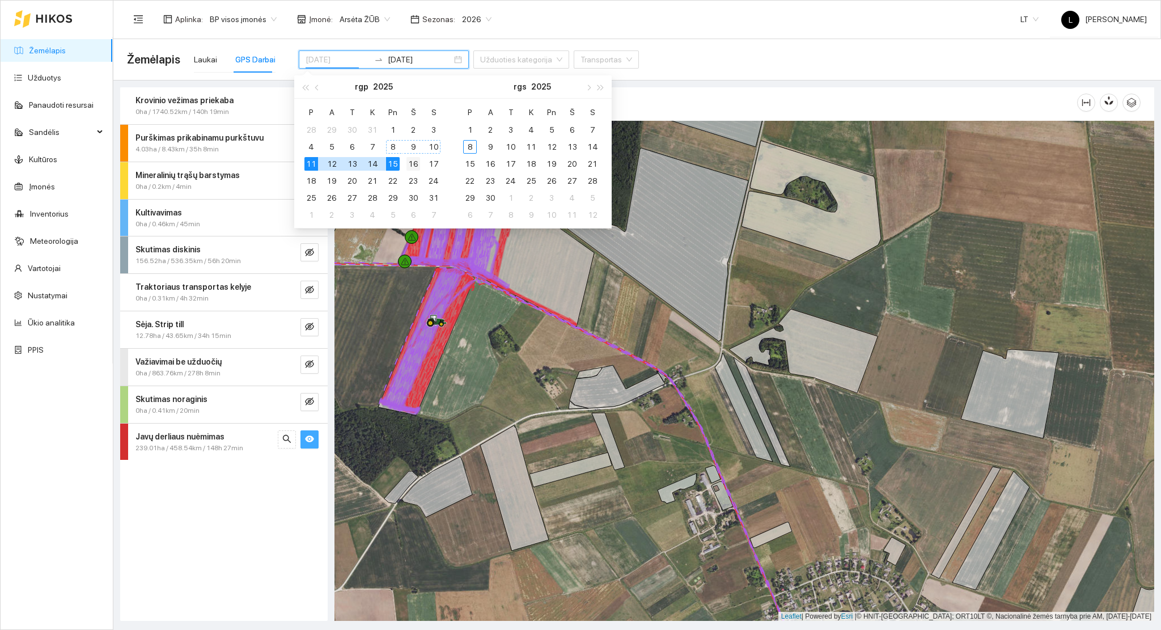
type input "[DATE]"
click at [411, 162] on div "16" at bounding box center [414, 164] width 14 height 14
type input "[DATE]"
click at [323, 183] on td "19" at bounding box center [332, 180] width 20 height 17
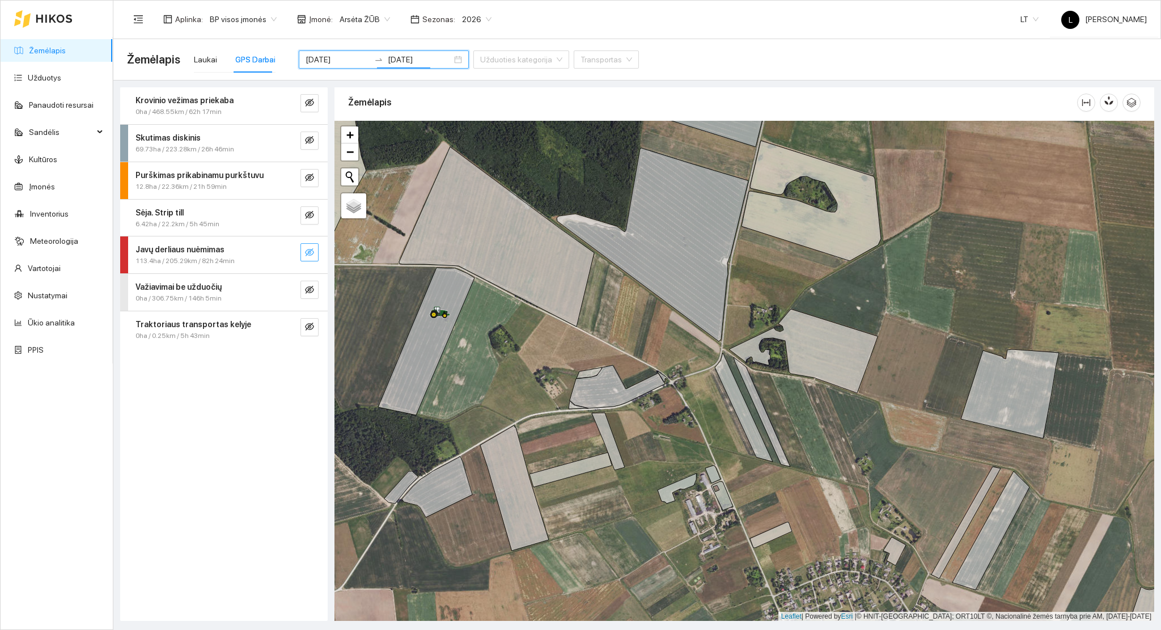
click at [310, 252] on icon "eye-invisible" at bounding box center [309, 252] width 9 height 9
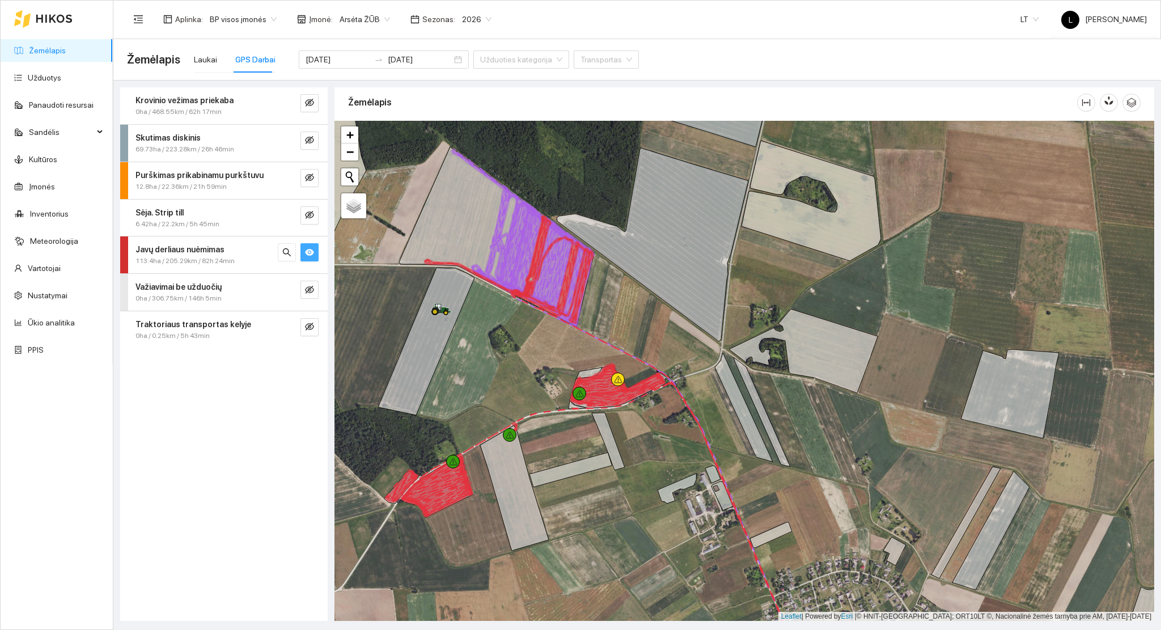
click at [225, 252] on div "Javų derliaus nuėmimas" at bounding box center [205, 249] width 139 height 12
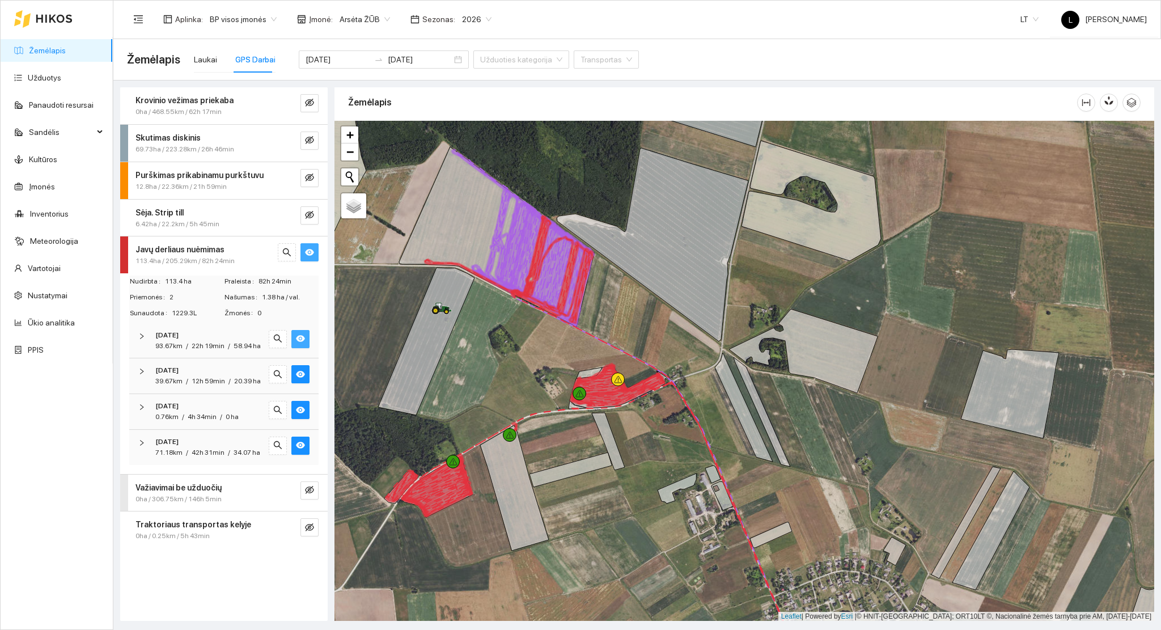
click at [297, 339] on icon "eye" at bounding box center [300, 338] width 9 height 7
click at [301, 339] on icon "eye-invisible" at bounding box center [301, 339] width 2 height 2
click at [303, 371] on icon "eye" at bounding box center [300, 374] width 9 height 7
click at [302, 339] on icon "eye" at bounding box center [300, 338] width 9 height 9
click at [302, 409] on icon "eye" at bounding box center [300, 409] width 9 height 9
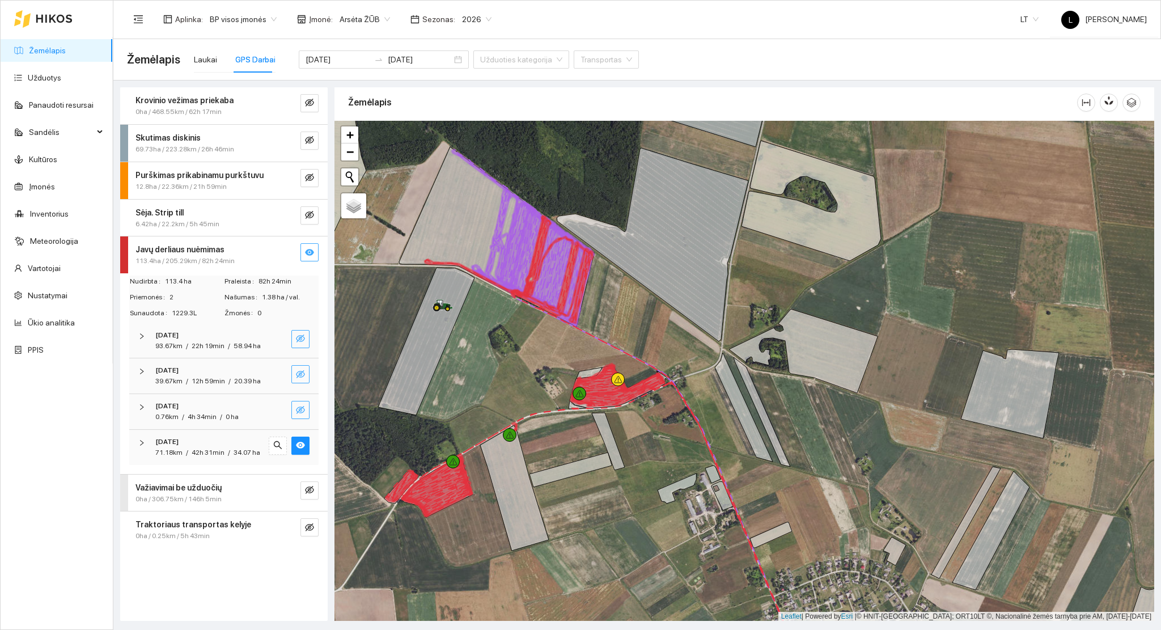
click at [302, 409] on icon "eye-invisible" at bounding box center [301, 410] width 2 height 2
click at [302, 448] on icon "eye" at bounding box center [300, 445] width 9 height 9
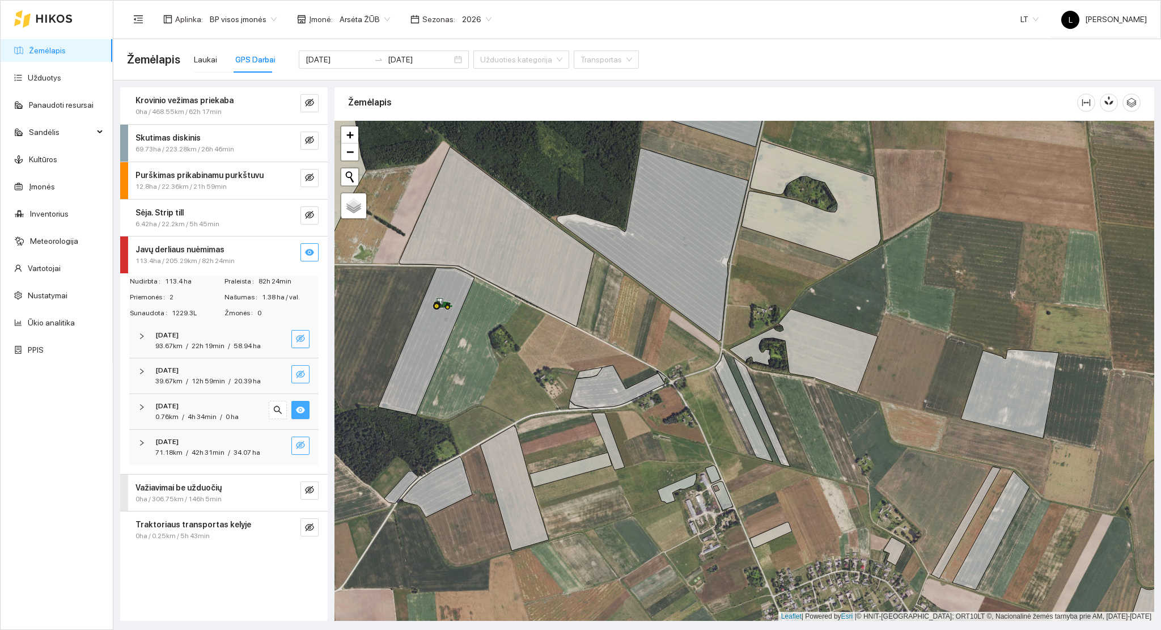
click at [302, 447] on icon "eye-invisible" at bounding box center [300, 445] width 9 height 9
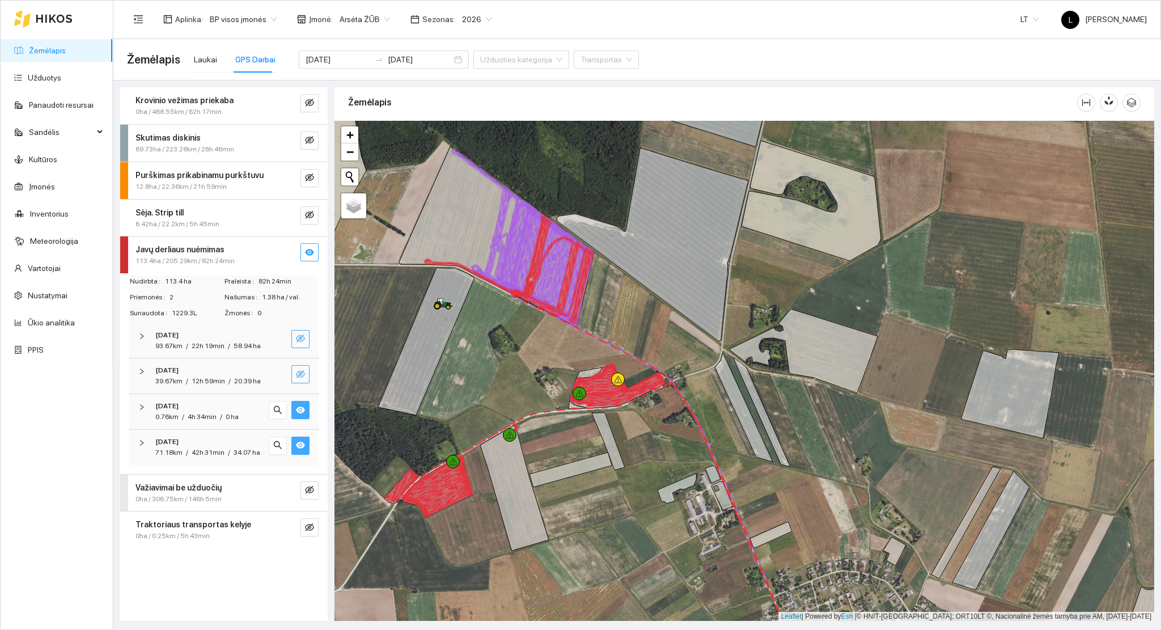
click at [303, 413] on icon "eye" at bounding box center [300, 409] width 9 height 9
click at [300, 445] on icon "eye" at bounding box center [300, 445] width 9 height 7
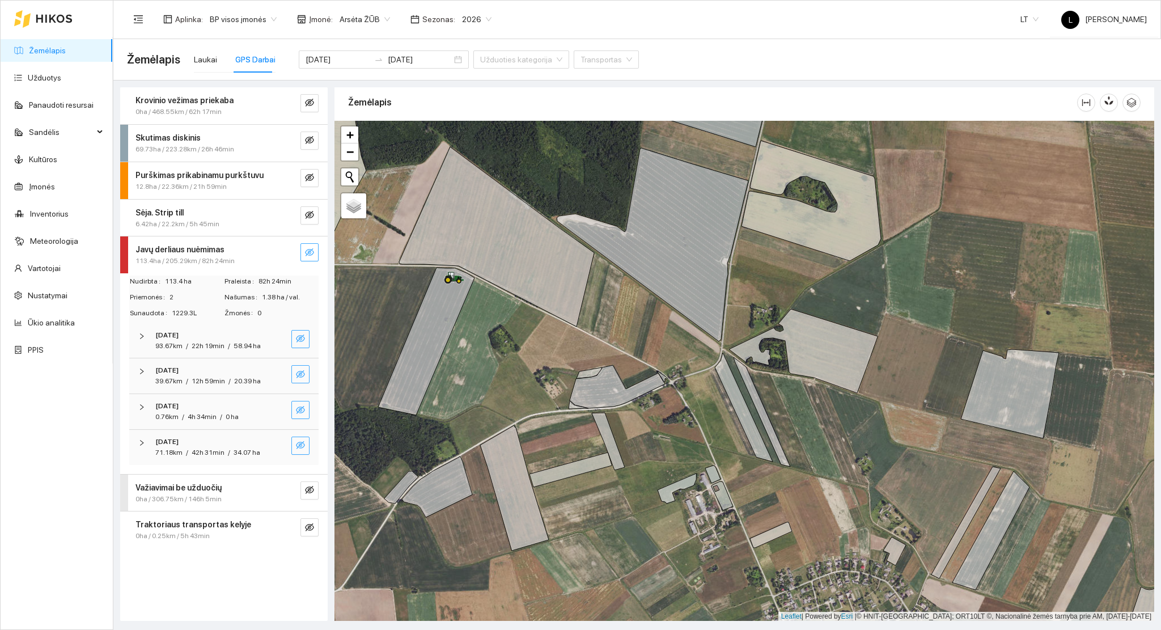
click at [302, 449] on icon "eye-invisible" at bounding box center [300, 445] width 9 height 9
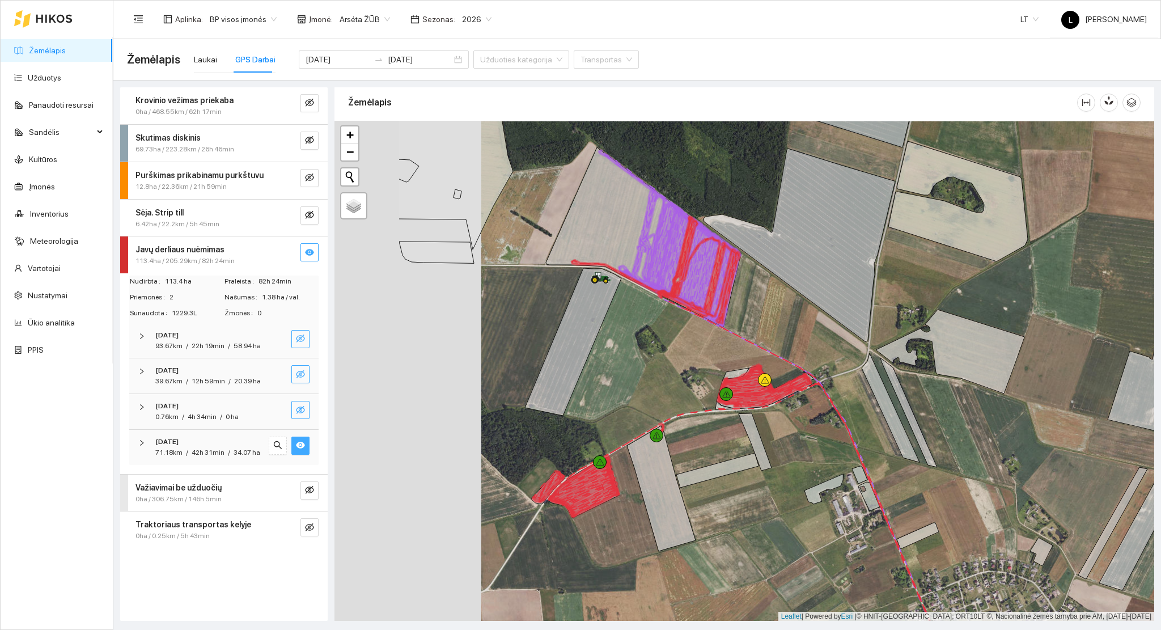
drag, startPoint x: 550, startPoint y: 470, endPoint x: 691, endPoint y: 447, distance: 143.0
click at [691, 454] on div at bounding box center [745, 371] width 820 height 501
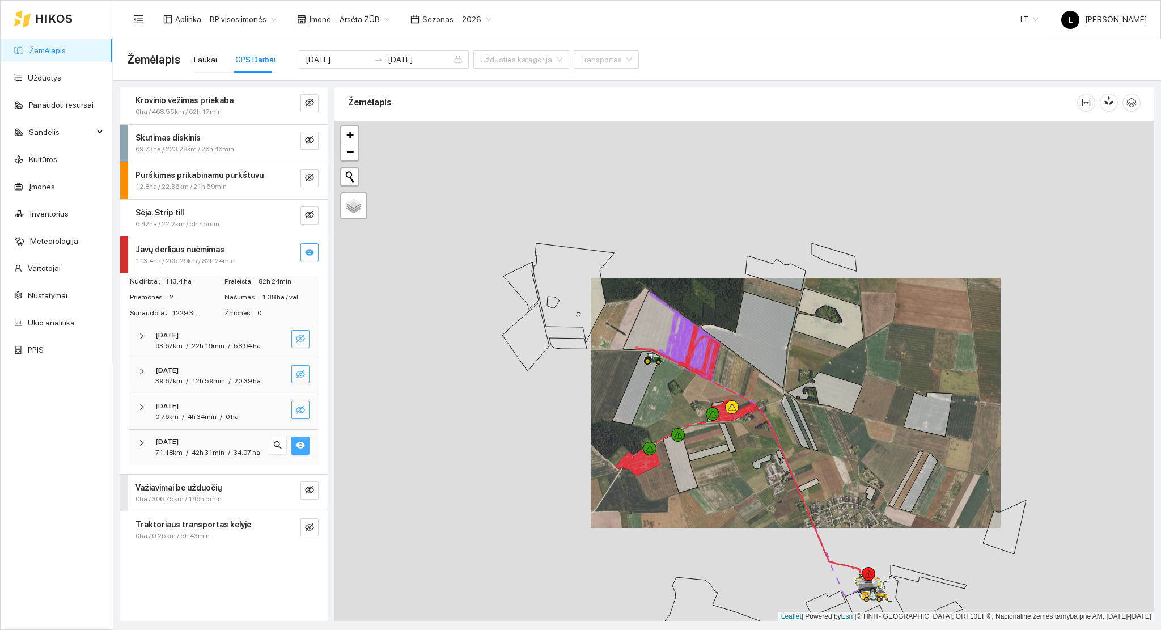
drag, startPoint x: 697, startPoint y: 473, endPoint x: 667, endPoint y: 429, distance: 54.3
click at [667, 429] on div at bounding box center [745, 371] width 820 height 501
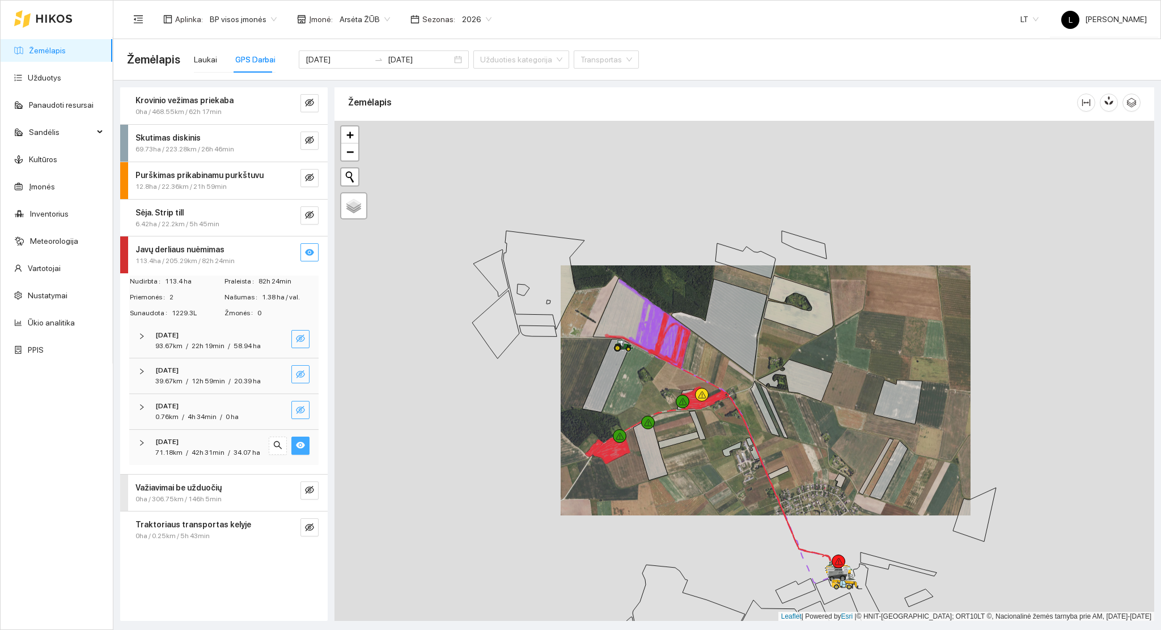
drag, startPoint x: 657, startPoint y: 428, endPoint x: 654, endPoint y: 435, distance: 7.2
click at [656, 430] on div at bounding box center [745, 371] width 820 height 501
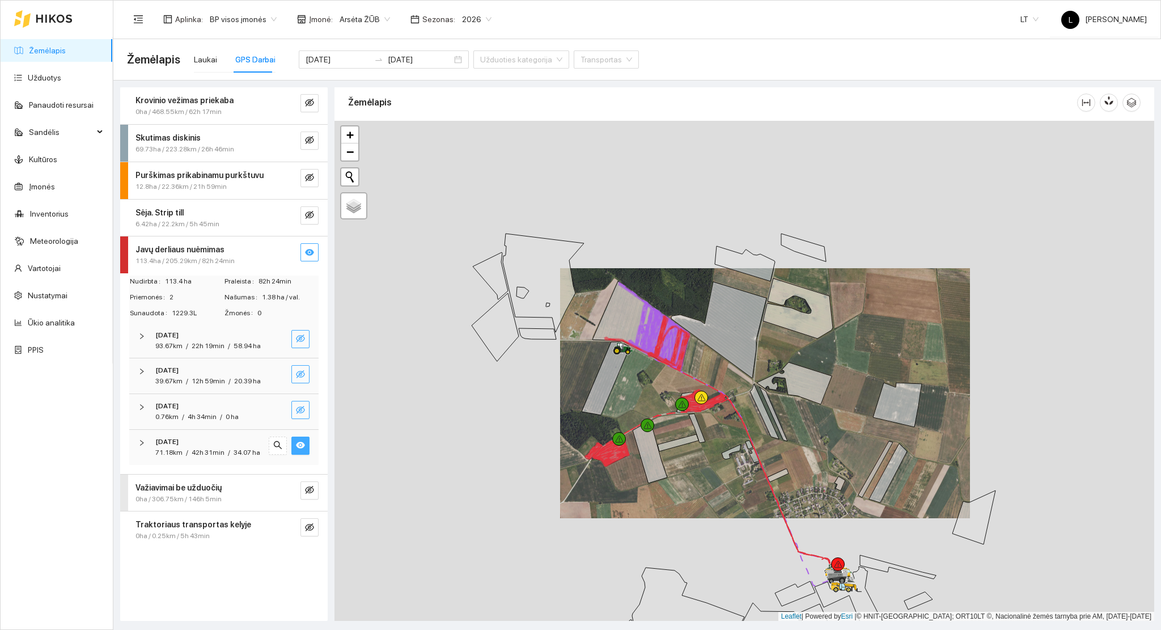
click at [303, 450] on span "eye" at bounding box center [300, 446] width 9 height 11
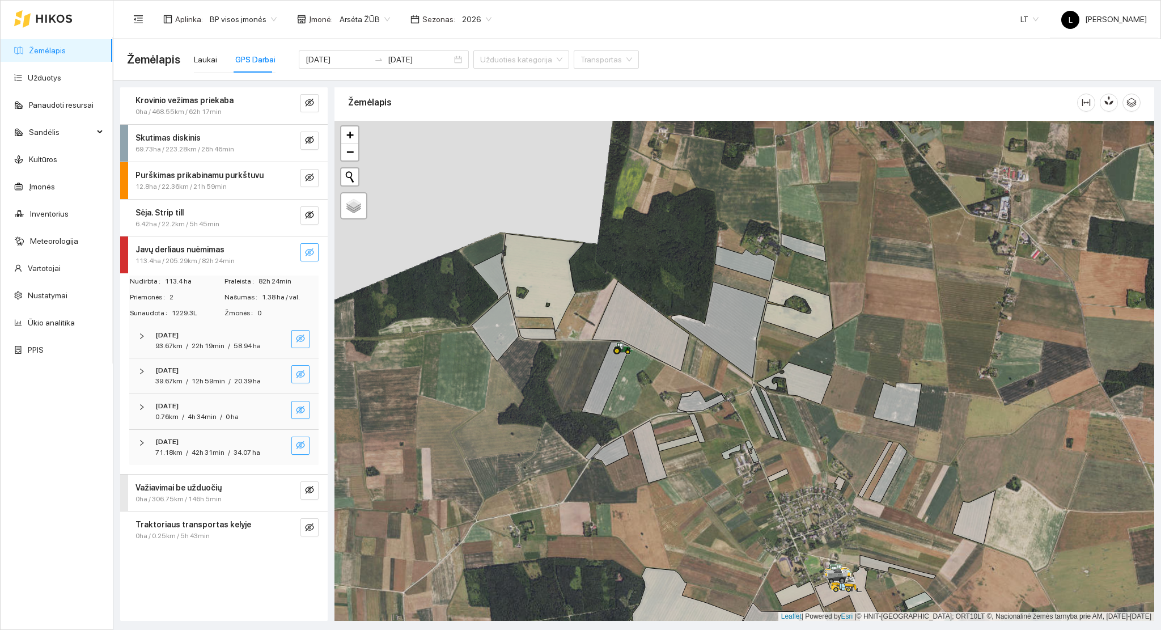
click at [303, 449] on icon "eye-invisible" at bounding box center [300, 445] width 9 height 9
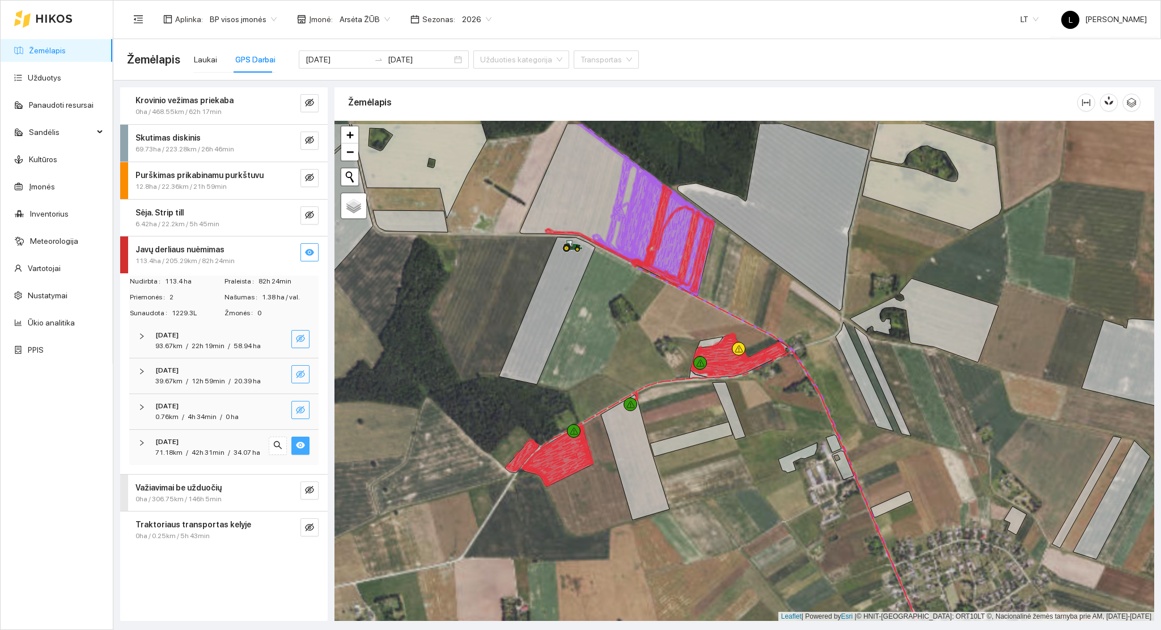
drag, startPoint x: 666, startPoint y: 409, endPoint x: 669, endPoint y: 426, distance: 17.7
click at [669, 429] on div at bounding box center [745, 371] width 820 height 501
